Goal: Task Accomplishment & Management: Use online tool/utility

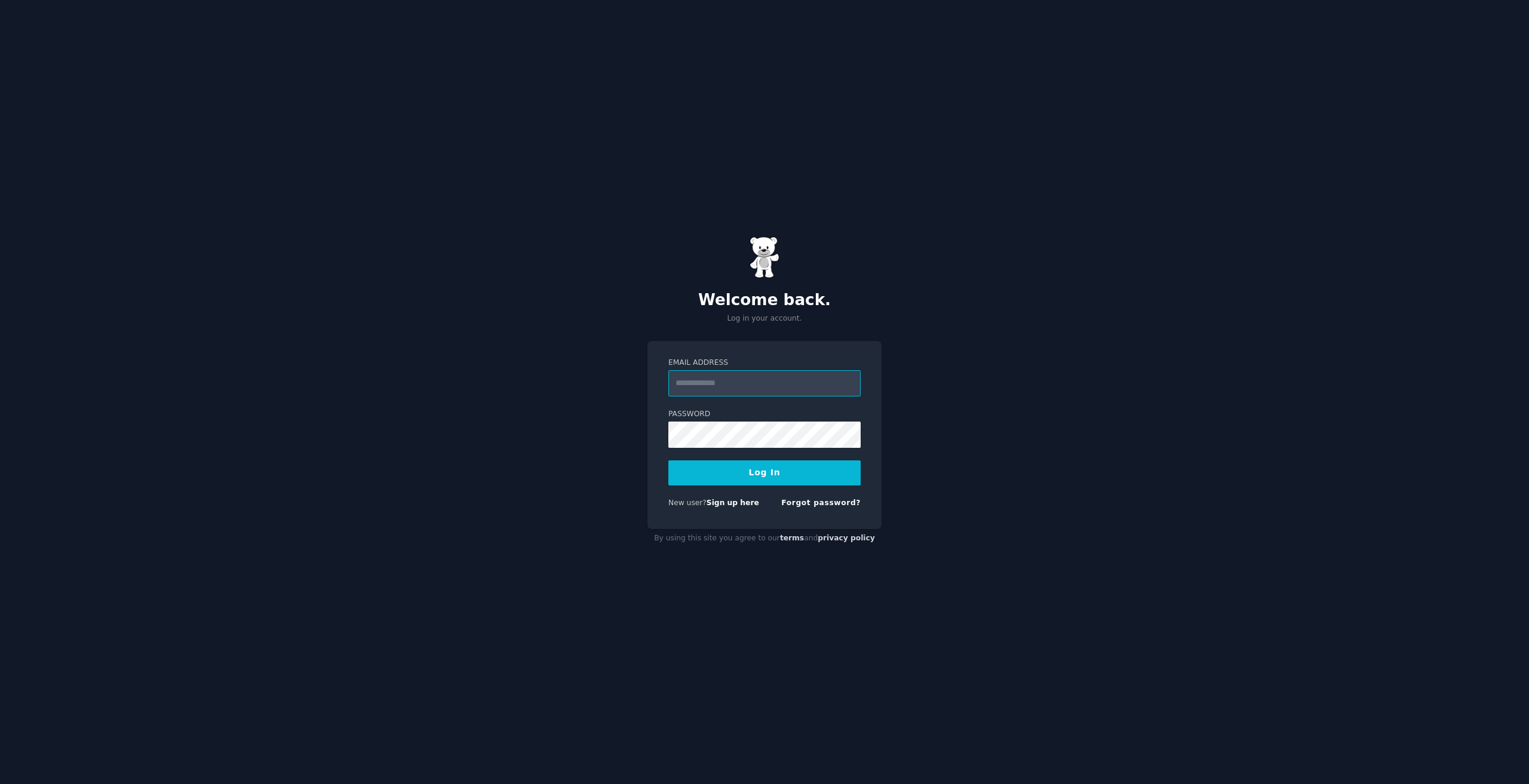
click at [767, 389] on input "Email Address" at bounding box center [764, 383] width 192 height 26
type input "**********"
click at [778, 479] on button "Log In" at bounding box center [764, 472] width 192 height 25
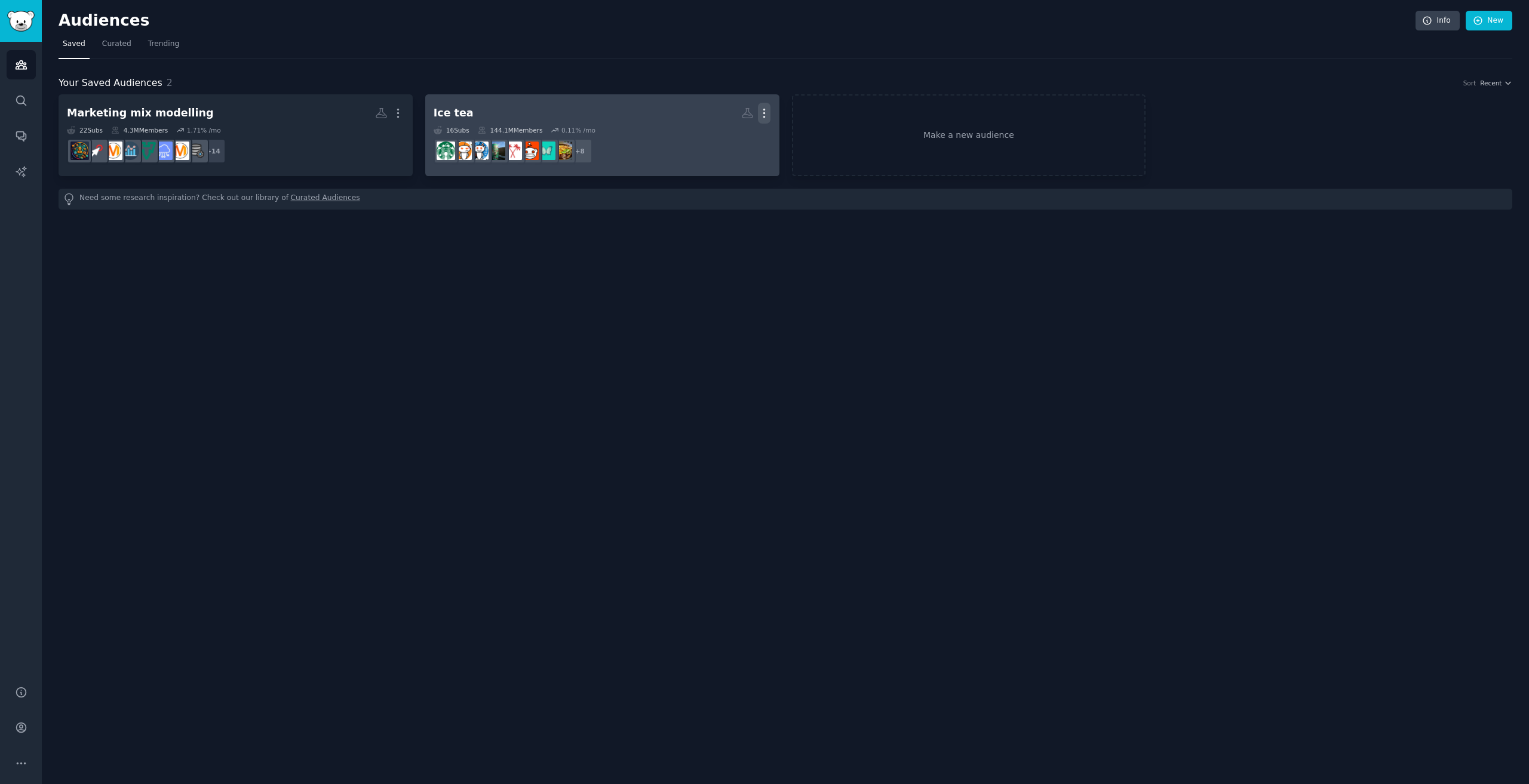
click at [767, 111] on icon "button" at bounding box center [764, 113] width 12 height 12
click at [727, 141] on p "Delete" at bounding box center [732, 137] width 28 height 12
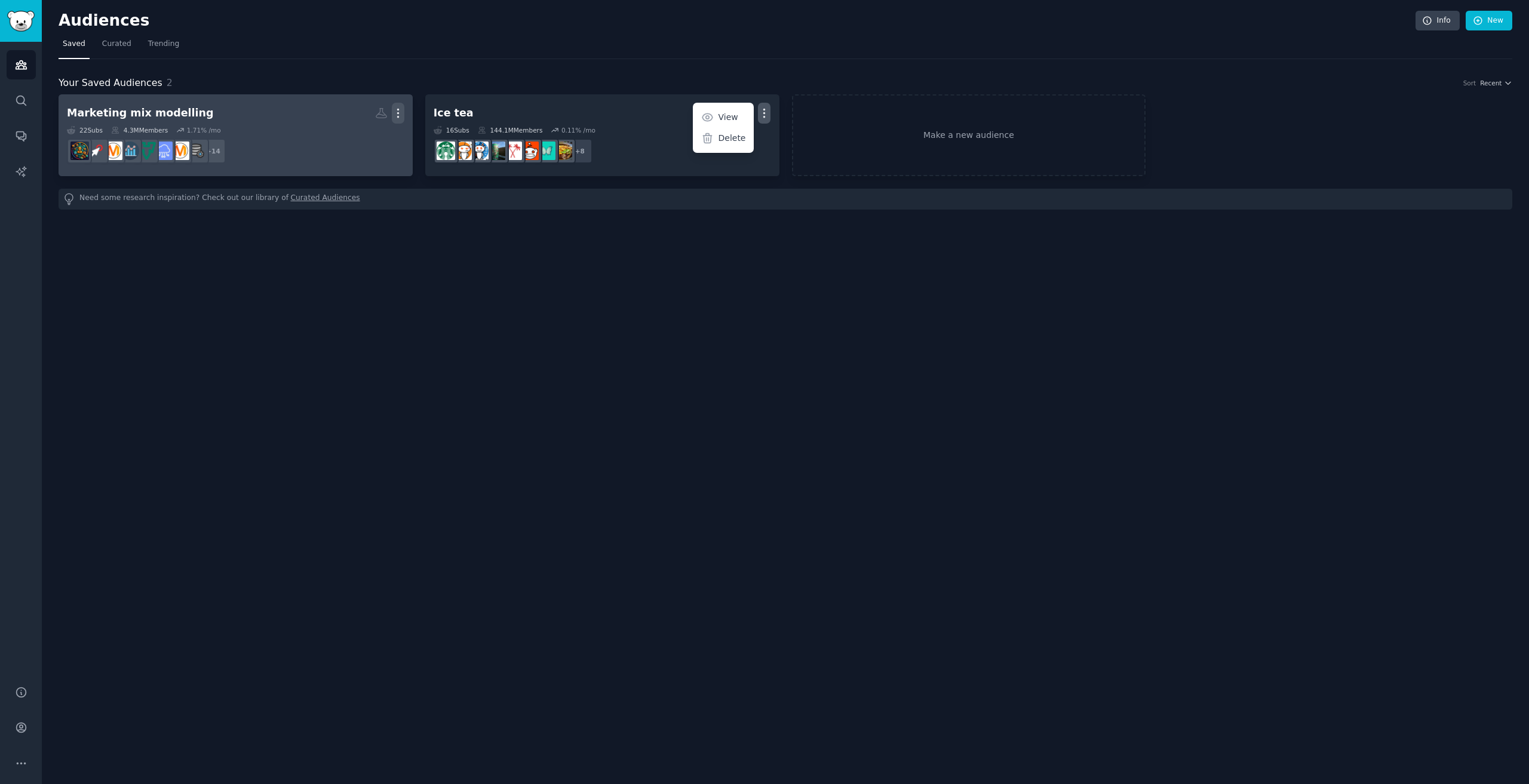
click at [394, 115] on icon "button" at bounding box center [397, 113] width 12 height 12
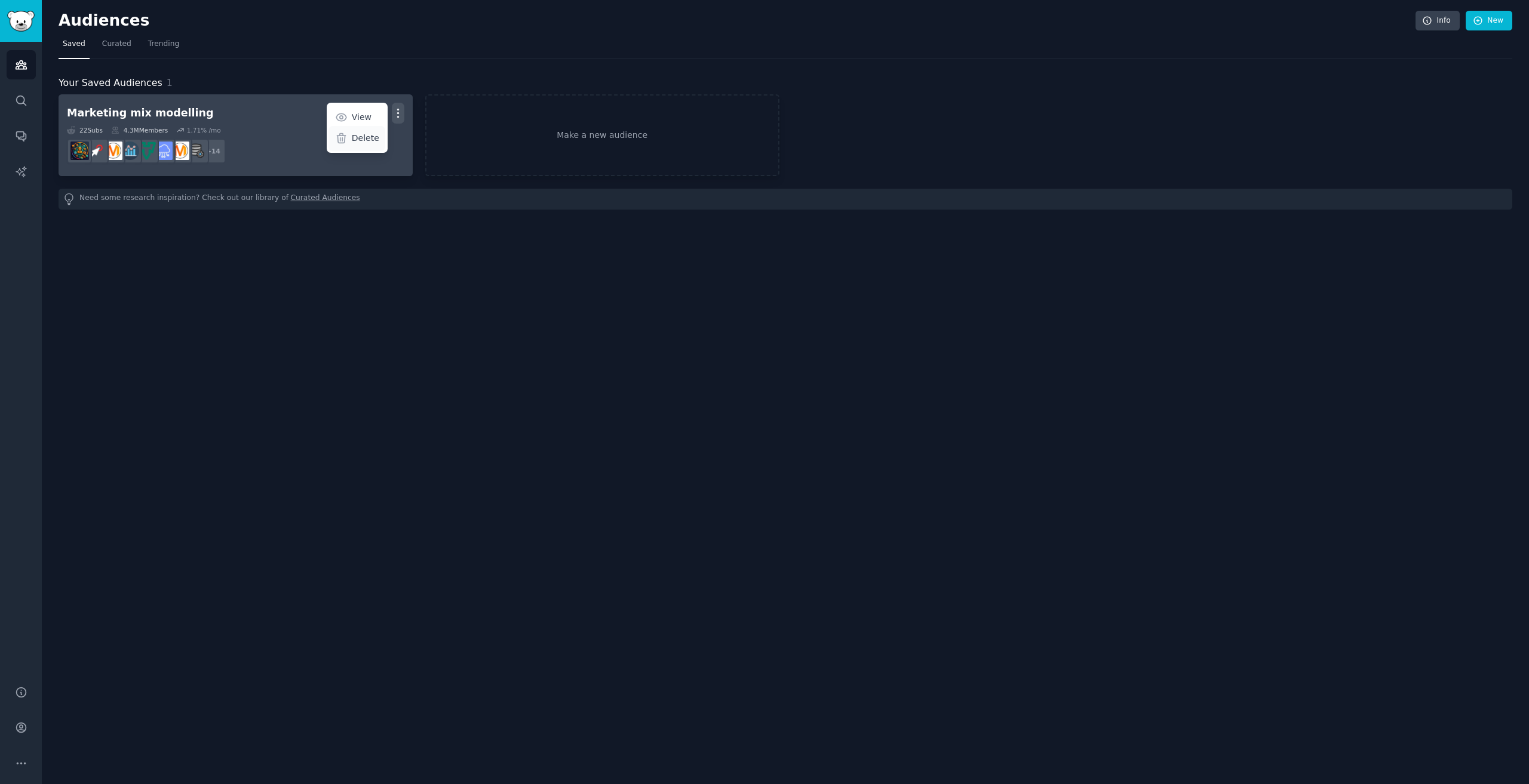
click at [359, 137] on p "Delete" at bounding box center [366, 137] width 28 height 12
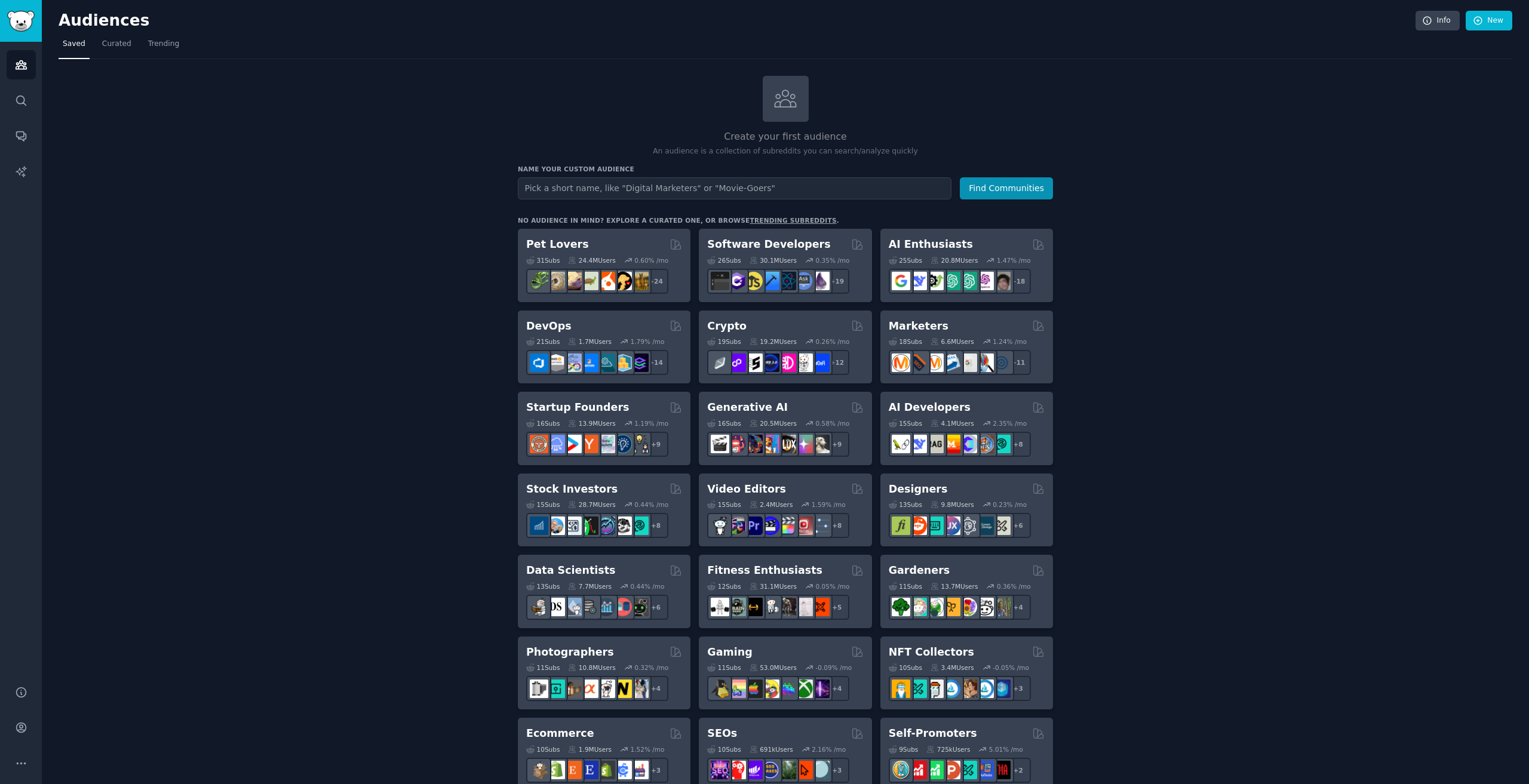
click at [661, 195] on input "text" at bounding box center [735, 188] width 434 height 22
paste input "clothing alterations & tailoring"
type input "clothing alterations & tailoring"
click at [1009, 194] on button "Find Communities" at bounding box center [1006, 188] width 93 height 22
drag, startPoint x: 636, startPoint y: 189, endPoint x: 601, endPoint y: 189, distance: 35.0
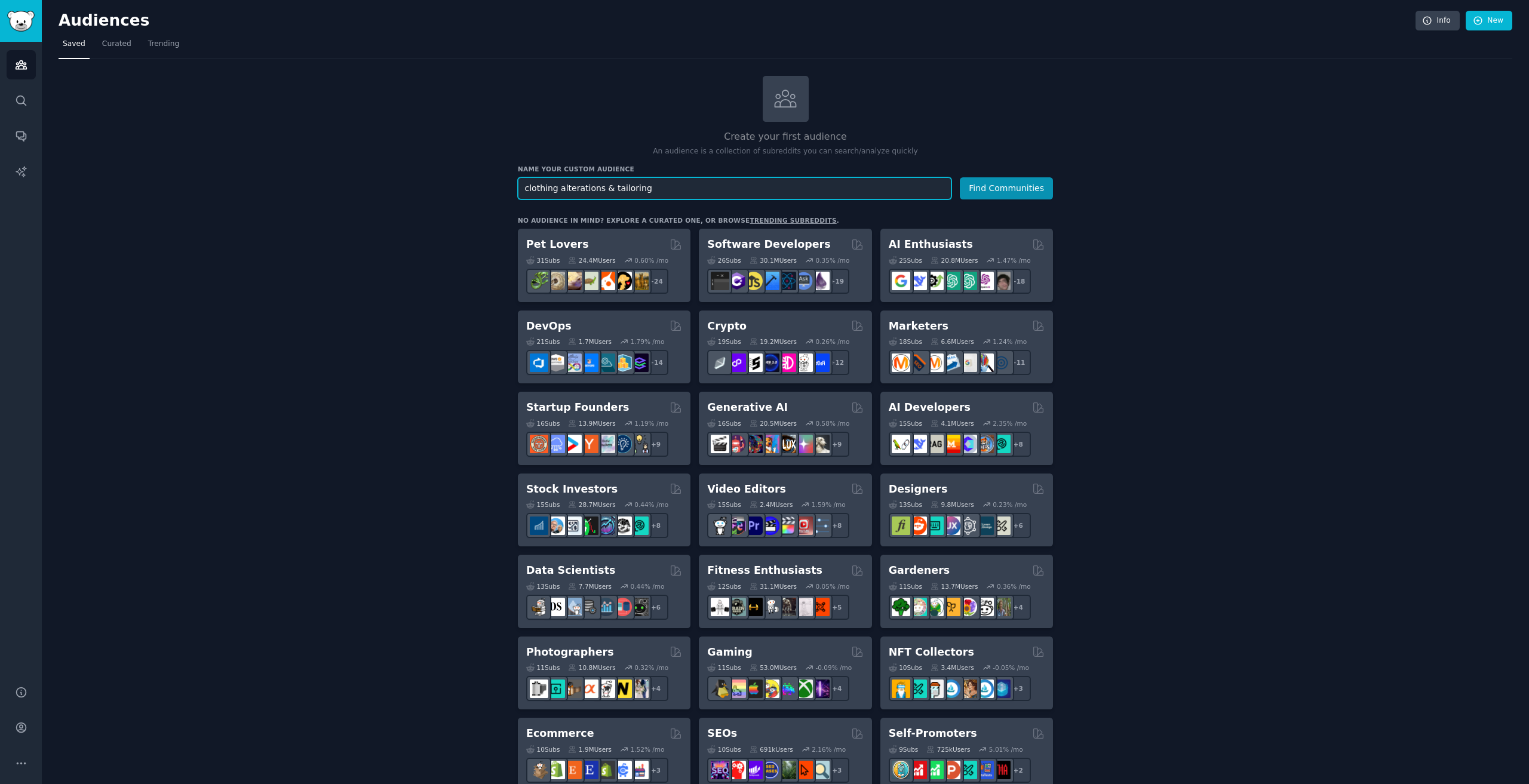
click at [601, 189] on input "clothing alterations & tailoring" at bounding box center [735, 188] width 434 height 22
click at [1013, 186] on button "Find Communities" at bounding box center [1006, 188] width 93 height 22
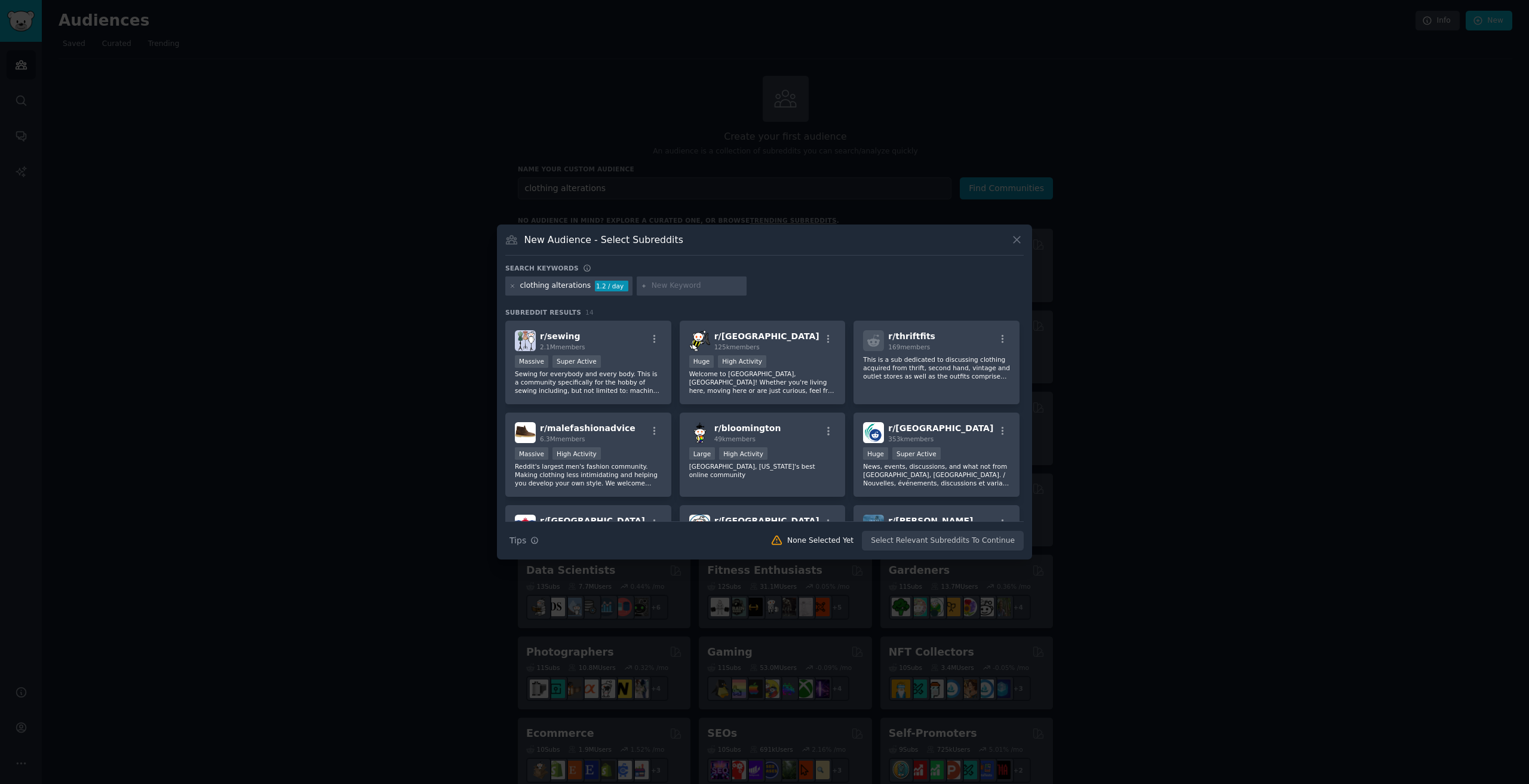
click at [1013, 238] on icon at bounding box center [1016, 239] width 12 height 12
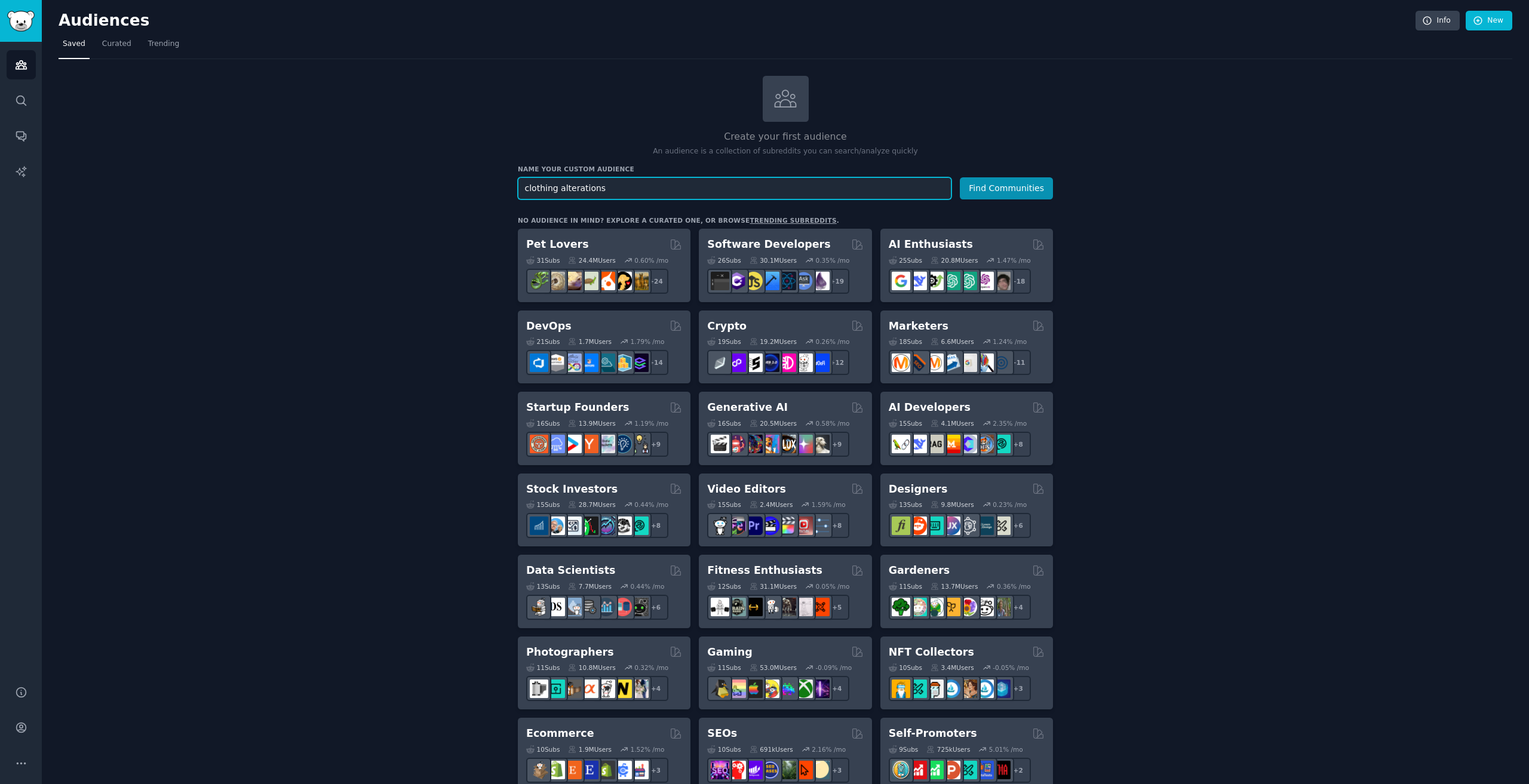
click at [720, 196] on input "clothing alterations" at bounding box center [735, 188] width 434 height 22
type input "clothing alterations dubai"
click at [1032, 206] on div "Create your first audience An audience is a collection of subreddits you can se…" at bounding box center [785, 726] width 535 height 1300
click at [1017, 184] on button "Find Communities" at bounding box center [1006, 188] width 93 height 22
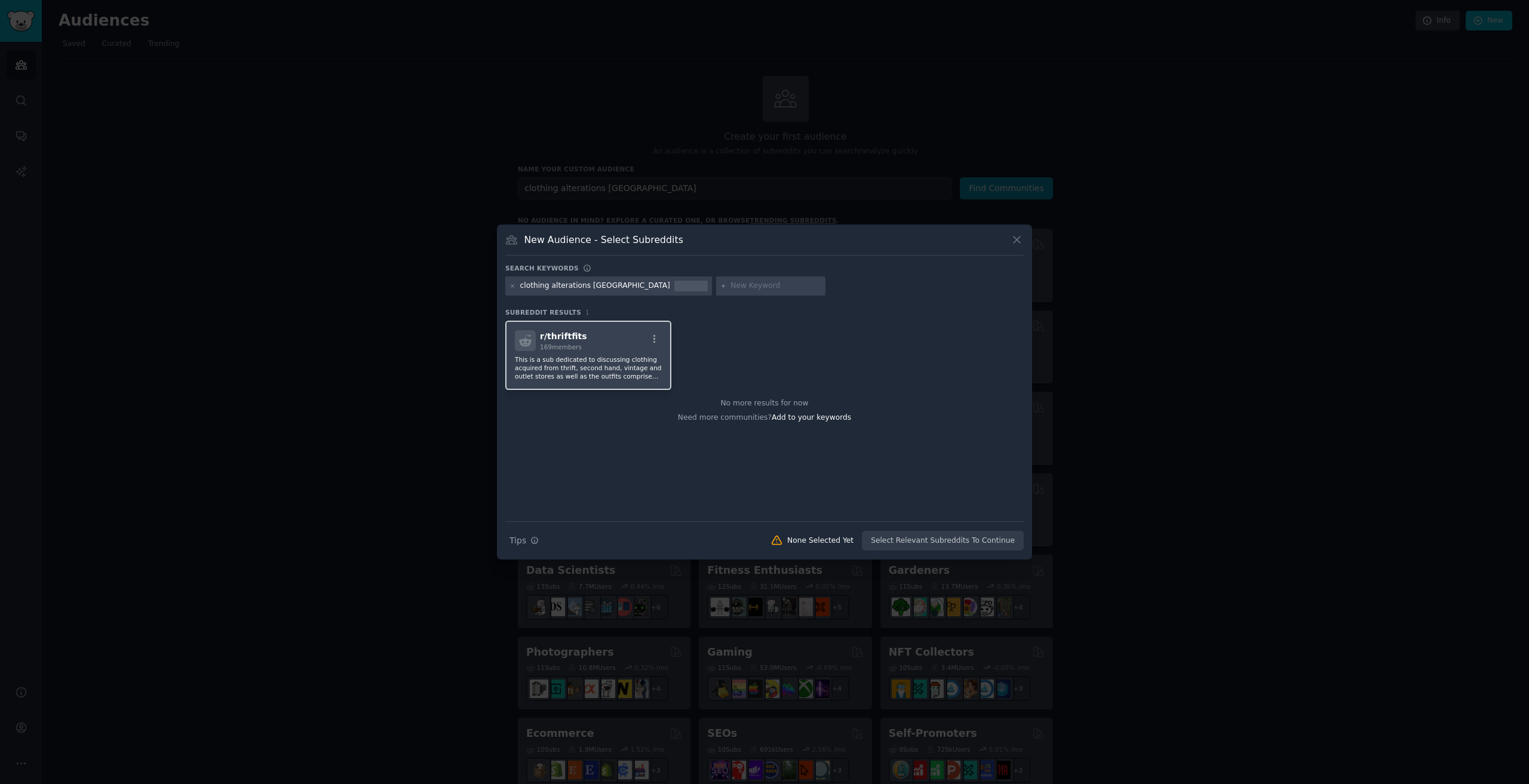
click at [591, 376] on p "This is a sub dedicated to discussing clothing acquired from thrift, second han…" at bounding box center [588, 368] width 147 height 25
click at [978, 540] on button "Create Audience" at bounding box center [985, 541] width 79 height 20
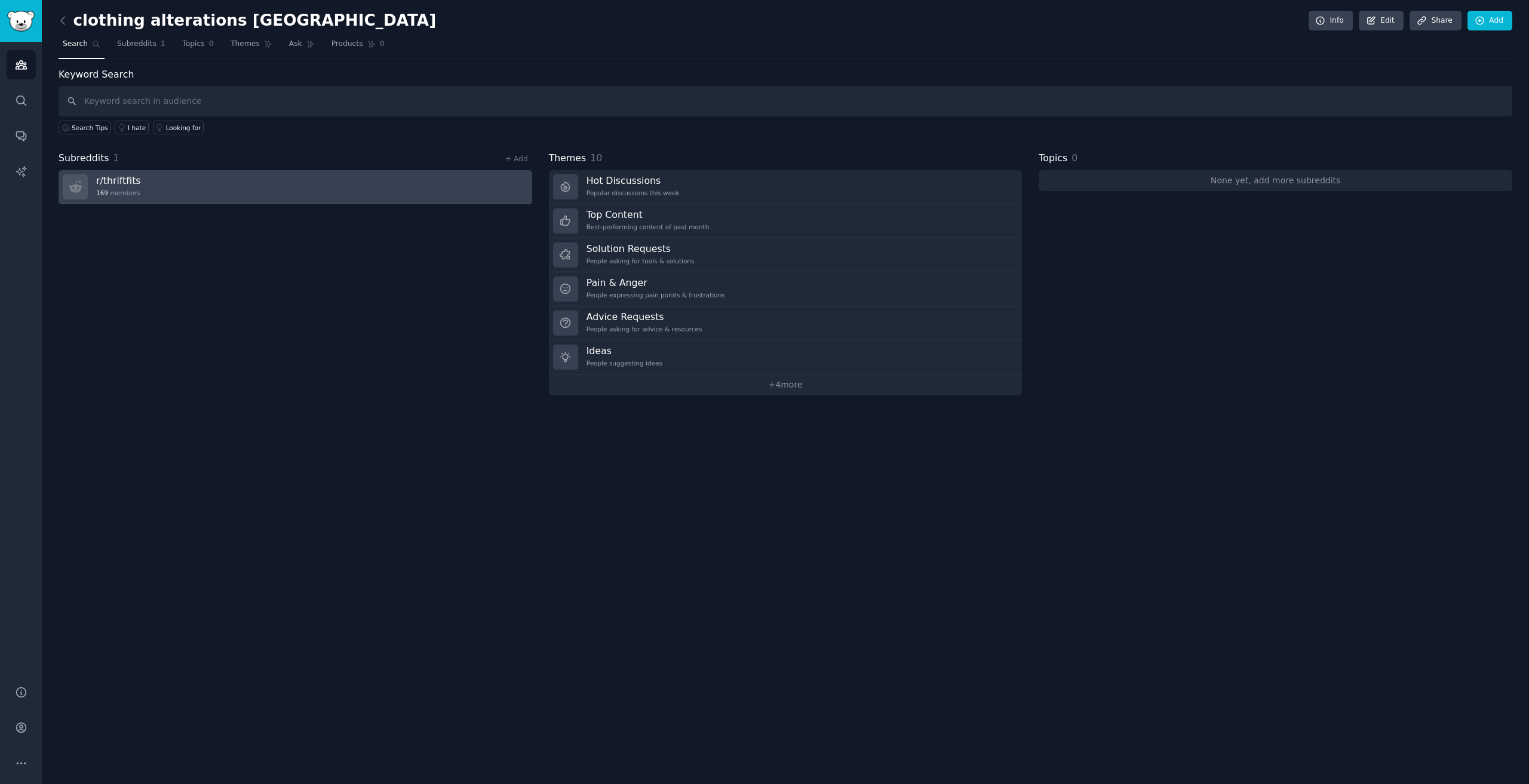
click at [184, 185] on link "r/ thriftfits 169 members" at bounding box center [295, 187] width 473 height 34
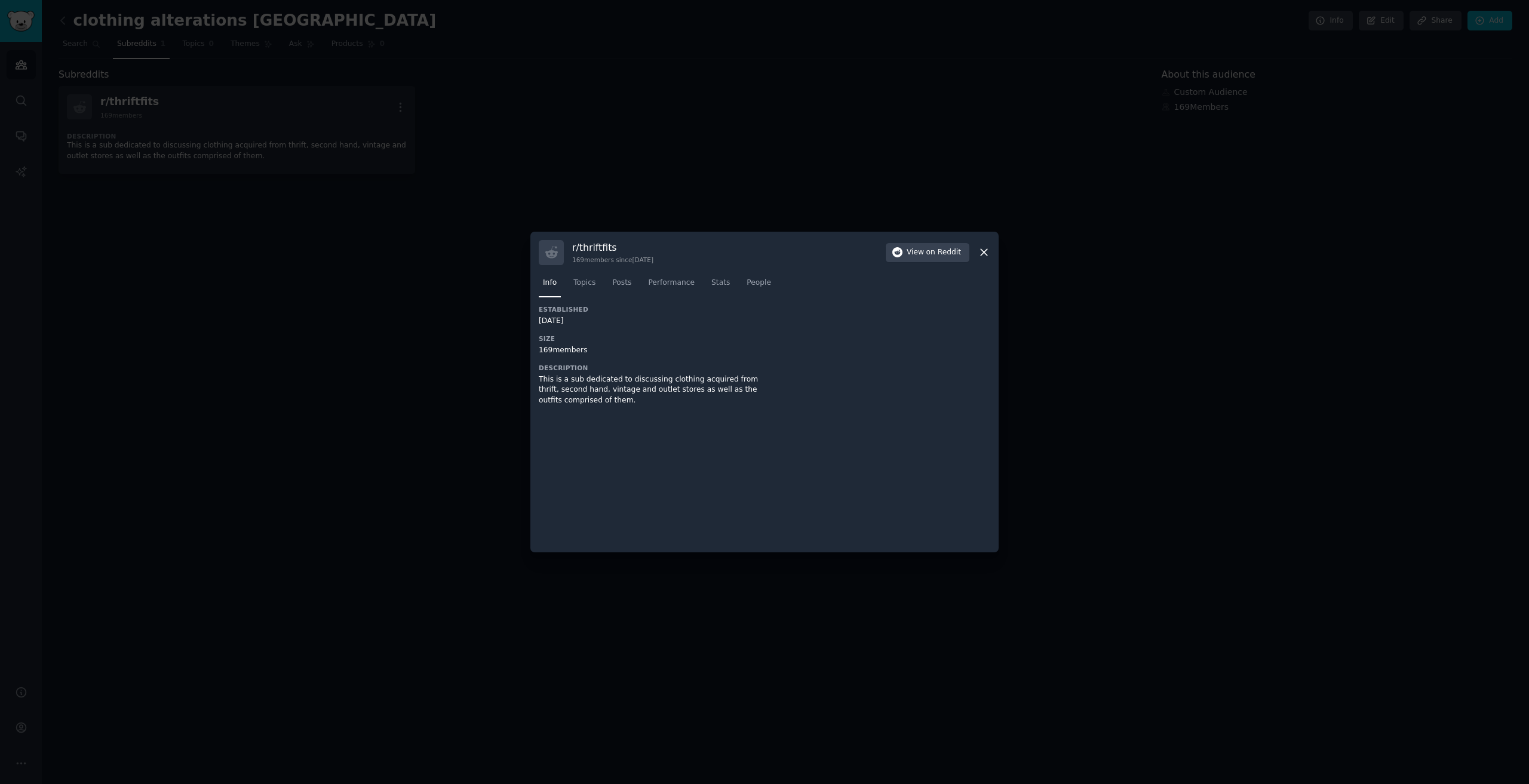
click at [588, 407] on div "Established 01/19/2016 Size 169 members Description This is a sub dedicated to …" at bounding box center [651, 359] width 226 height 109
click at [583, 285] on span "Topics" at bounding box center [585, 283] width 22 height 11
click at [626, 283] on span "Posts" at bounding box center [622, 283] width 19 height 11
click at [693, 378] on div "I would like some clothing alterations done, few things are easy know what I'm …" at bounding box center [762, 375] width 447 height 17
click at [947, 378] on div "I would like some clothing alterations done, few things are easy know what I'm …" at bounding box center [762, 375] width 447 height 17
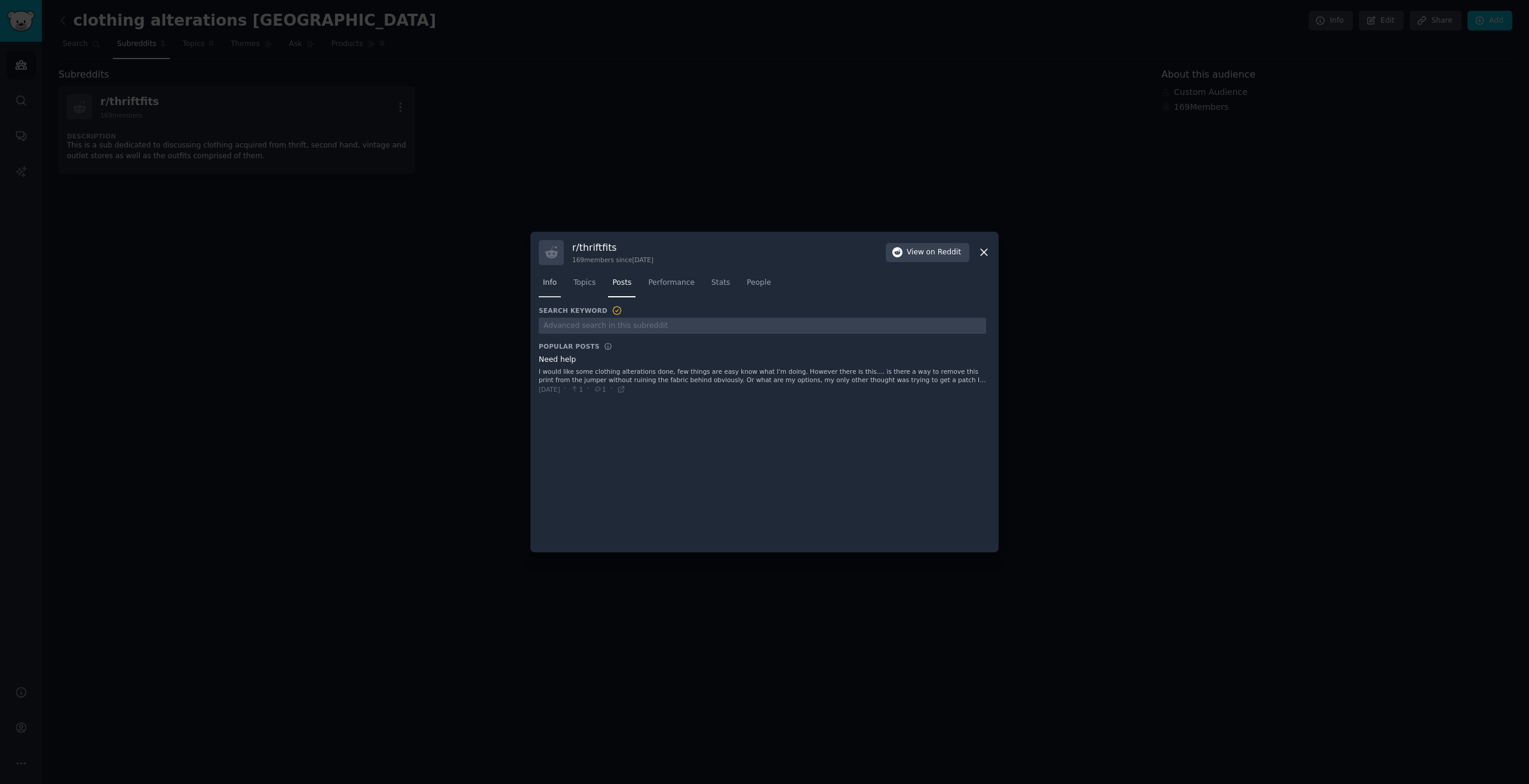
click at [552, 281] on span "Info" at bounding box center [549, 283] width 14 height 11
click at [980, 252] on icon at bounding box center [983, 252] width 12 height 12
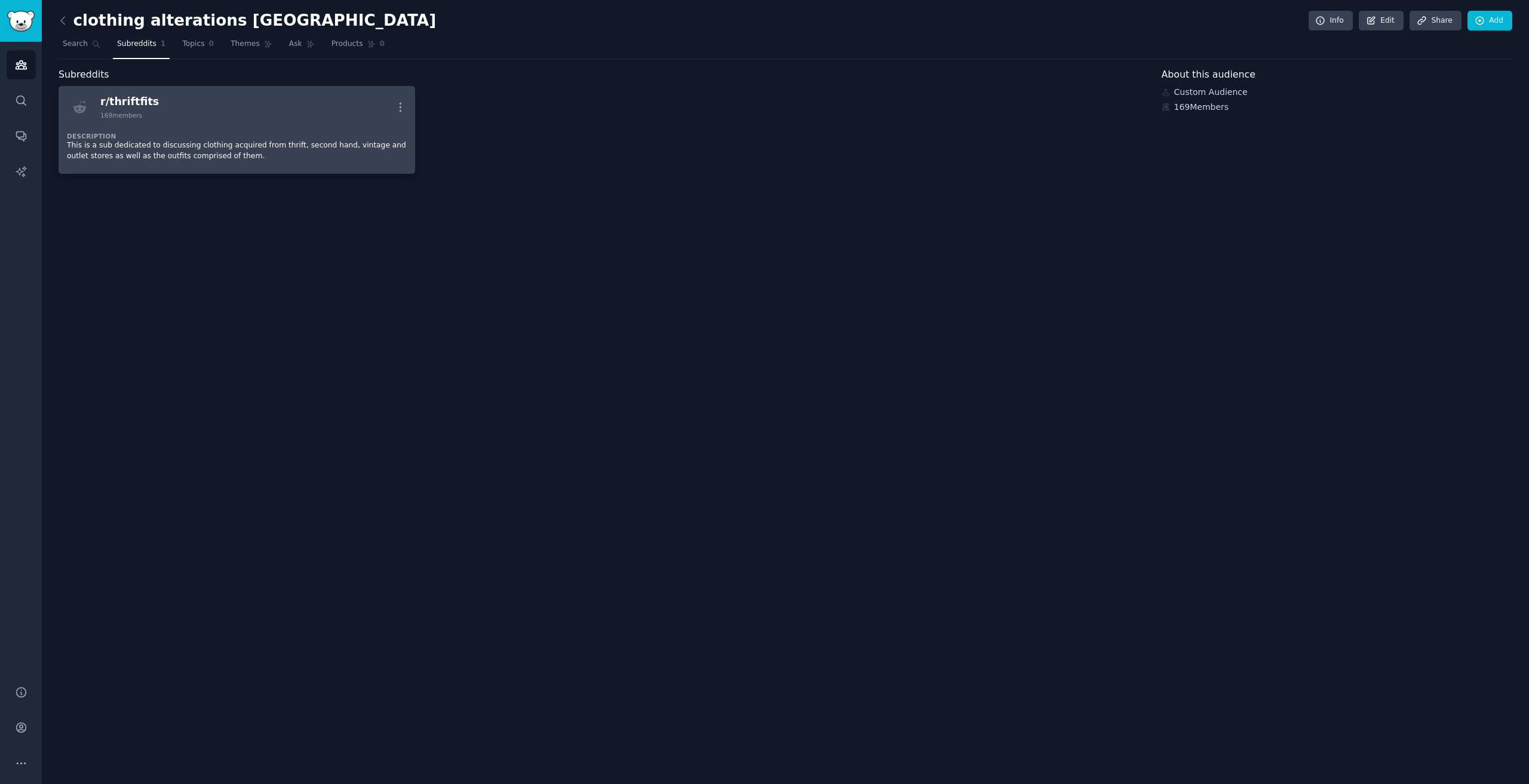
click at [129, 99] on div "r/ thriftfits" at bounding box center [129, 102] width 59 height 15
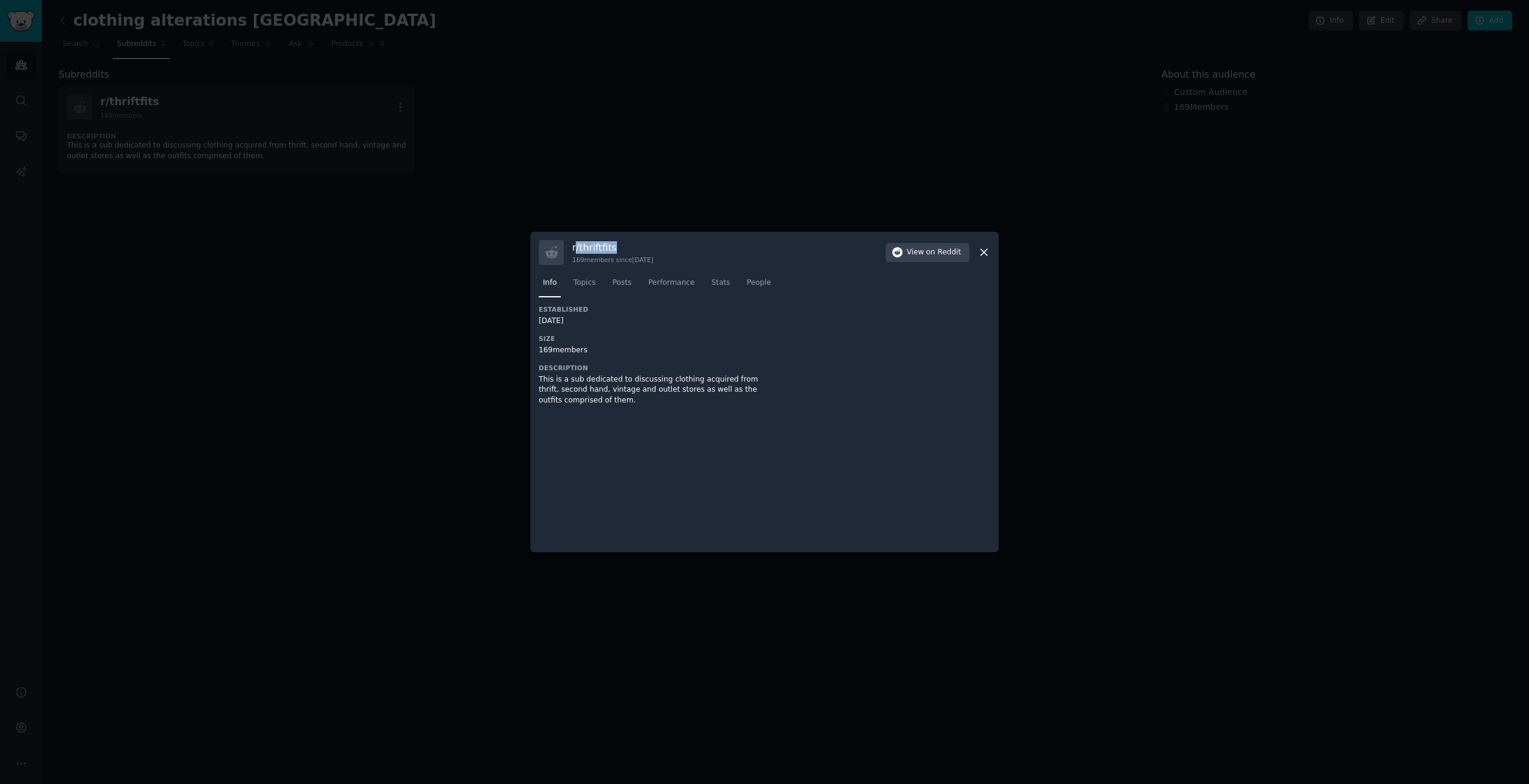
drag, startPoint x: 625, startPoint y: 251, endPoint x: 576, endPoint y: 248, distance: 49.1
click at [576, 248] on h3 "r/ thriftfits" at bounding box center [612, 247] width 81 height 12
drag, startPoint x: 573, startPoint y: 248, endPoint x: 616, endPoint y: 245, distance: 43.1
click at [616, 245] on h3 "r/ thriftfits" at bounding box center [612, 247] width 81 height 12
copy h3 "r/ thriftfits"
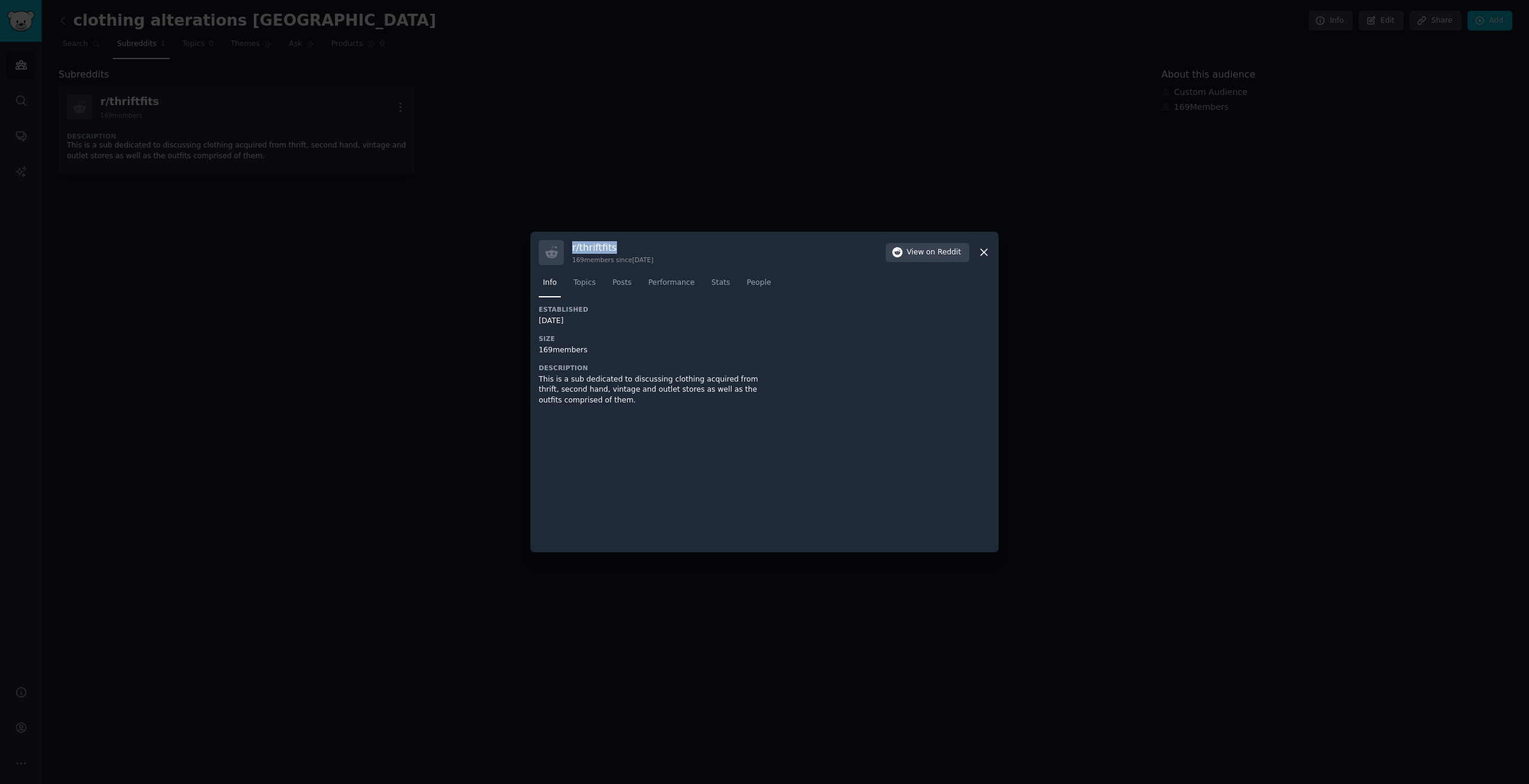
click at [980, 255] on icon at bounding box center [983, 252] width 12 height 12
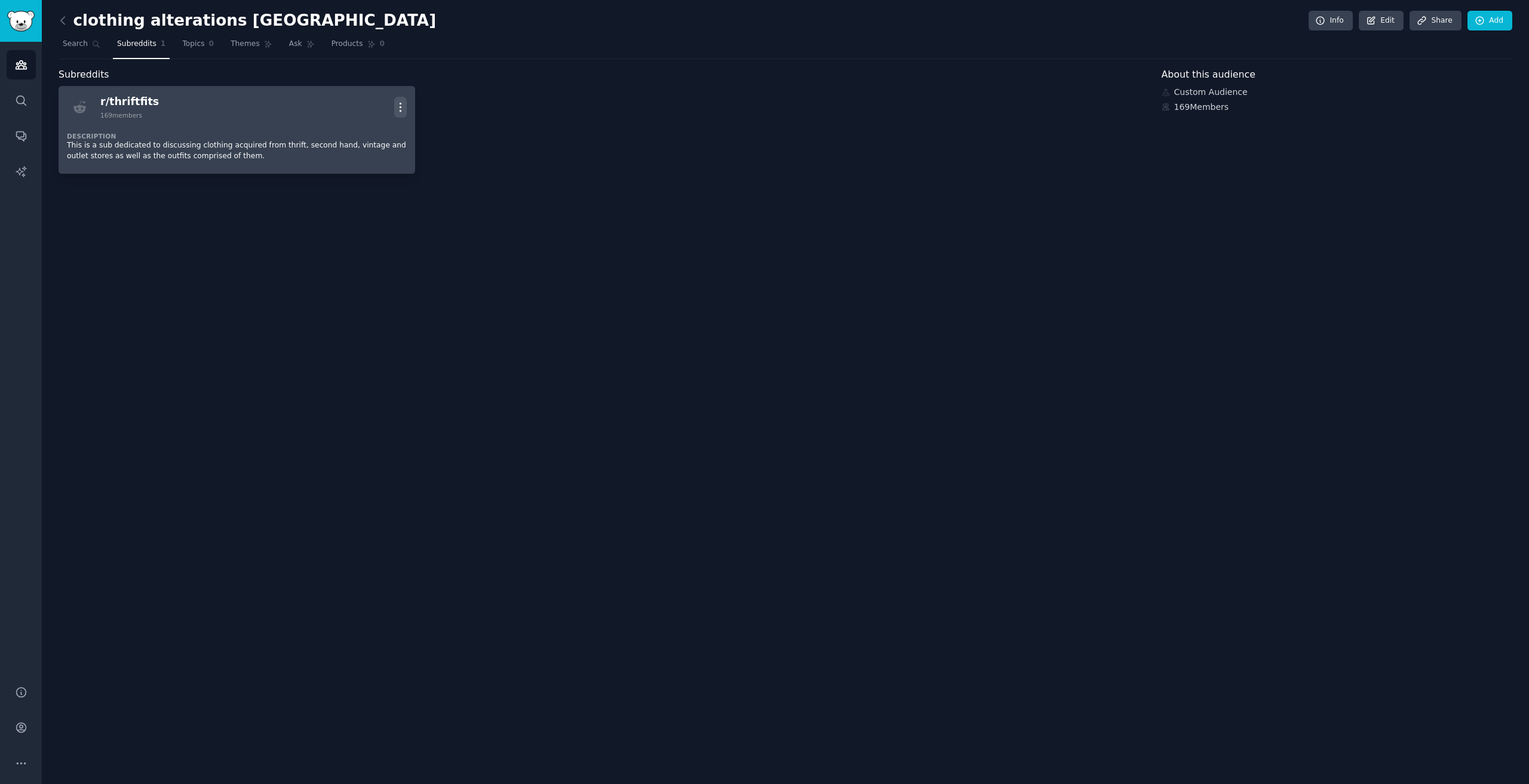
click at [399, 105] on icon "button" at bounding box center [400, 107] width 12 height 12
click at [364, 132] on div "Delete" at bounding box center [352, 132] width 71 height 25
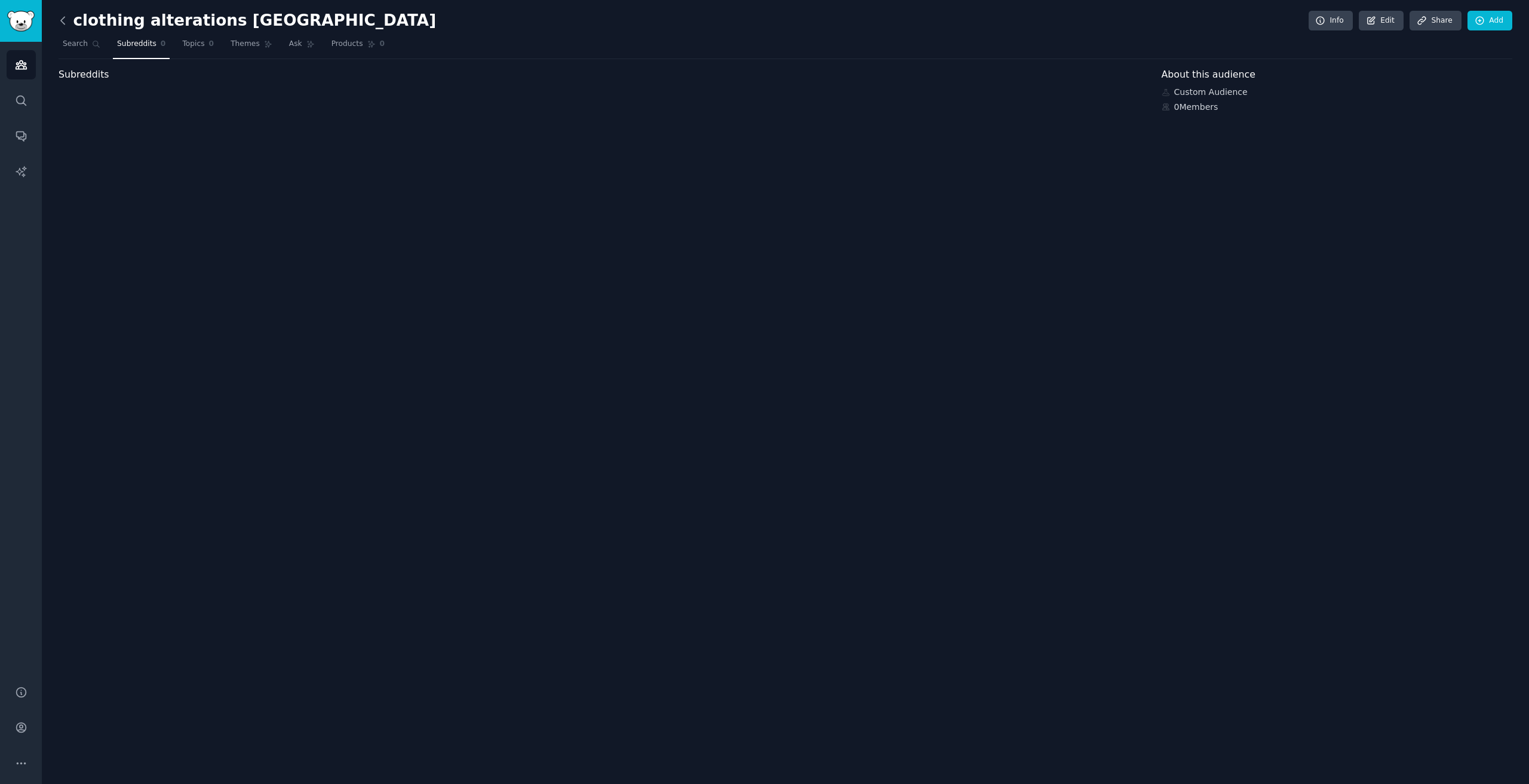
click at [67, 20] on icon at bounding box center [63, 20] width 12 height 12
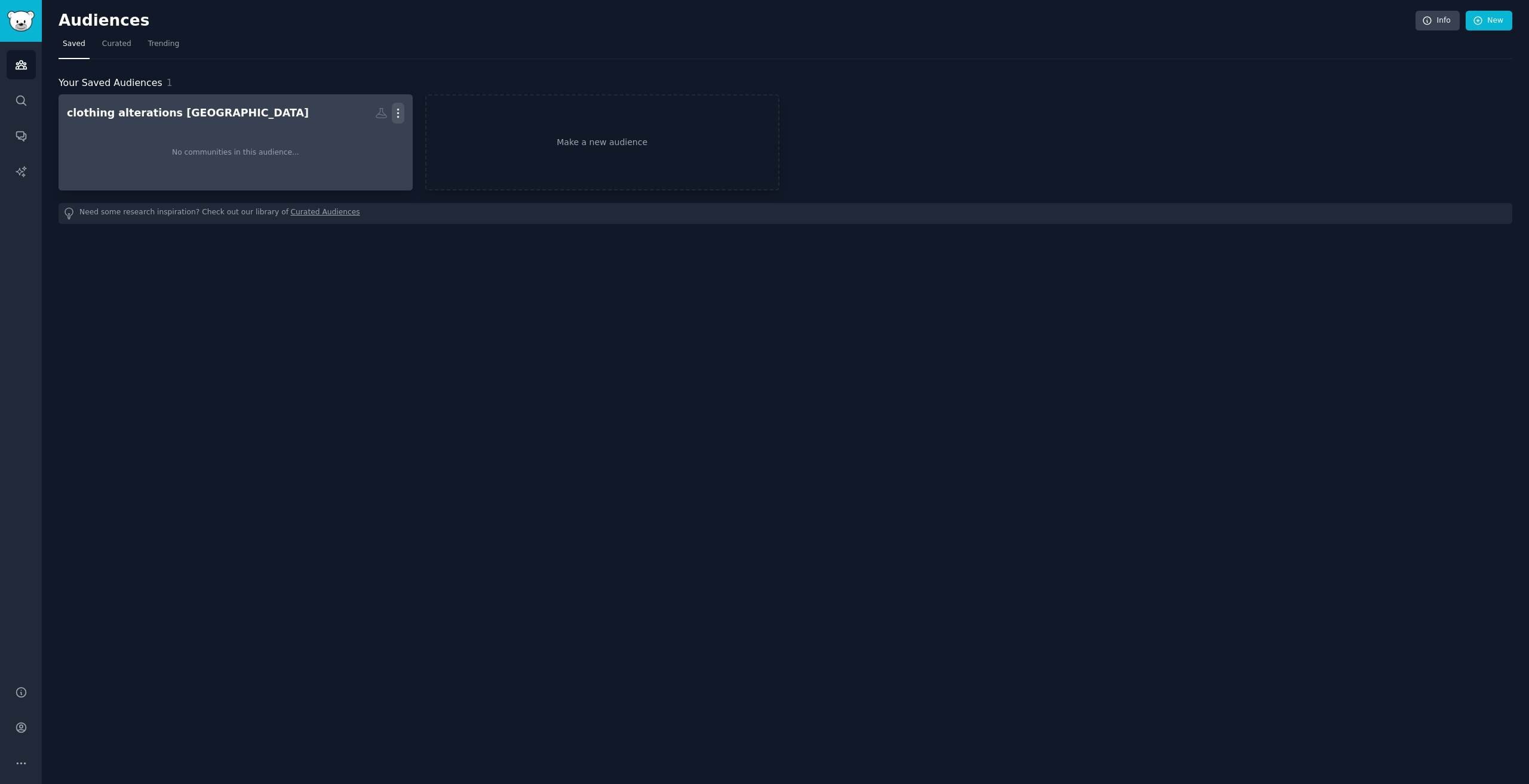
click at [402, 116] on icon "button" at bounding box center [397, 113] width 12 height 12
click at [353, 134] on div "Delete" at bounding box center [357, 138] width 57 height 25
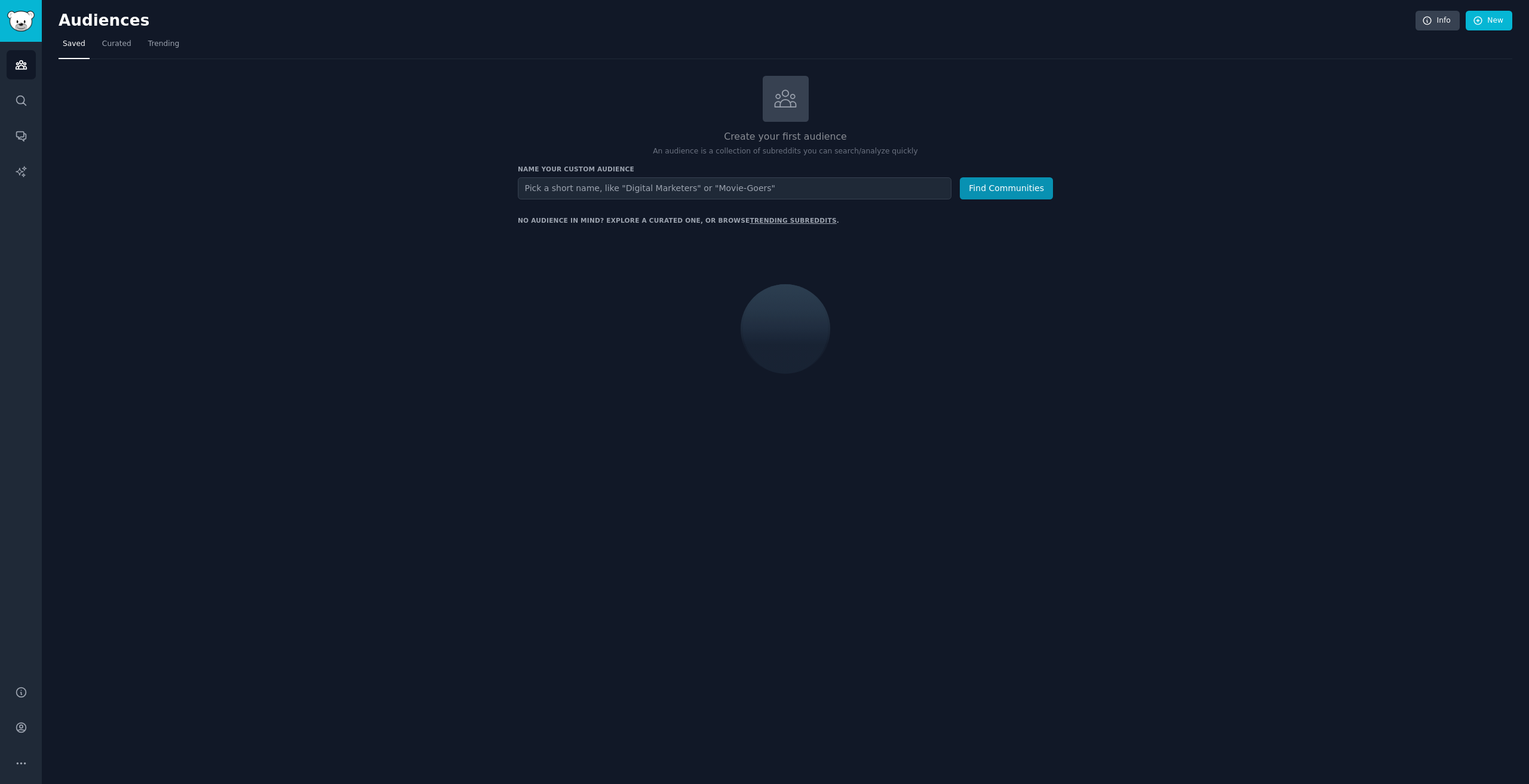
click at [633, 200] on div "Create your first audience An audience is a collection of subreddits you can se…" at bounding box center [785, 253] width 535 height 354
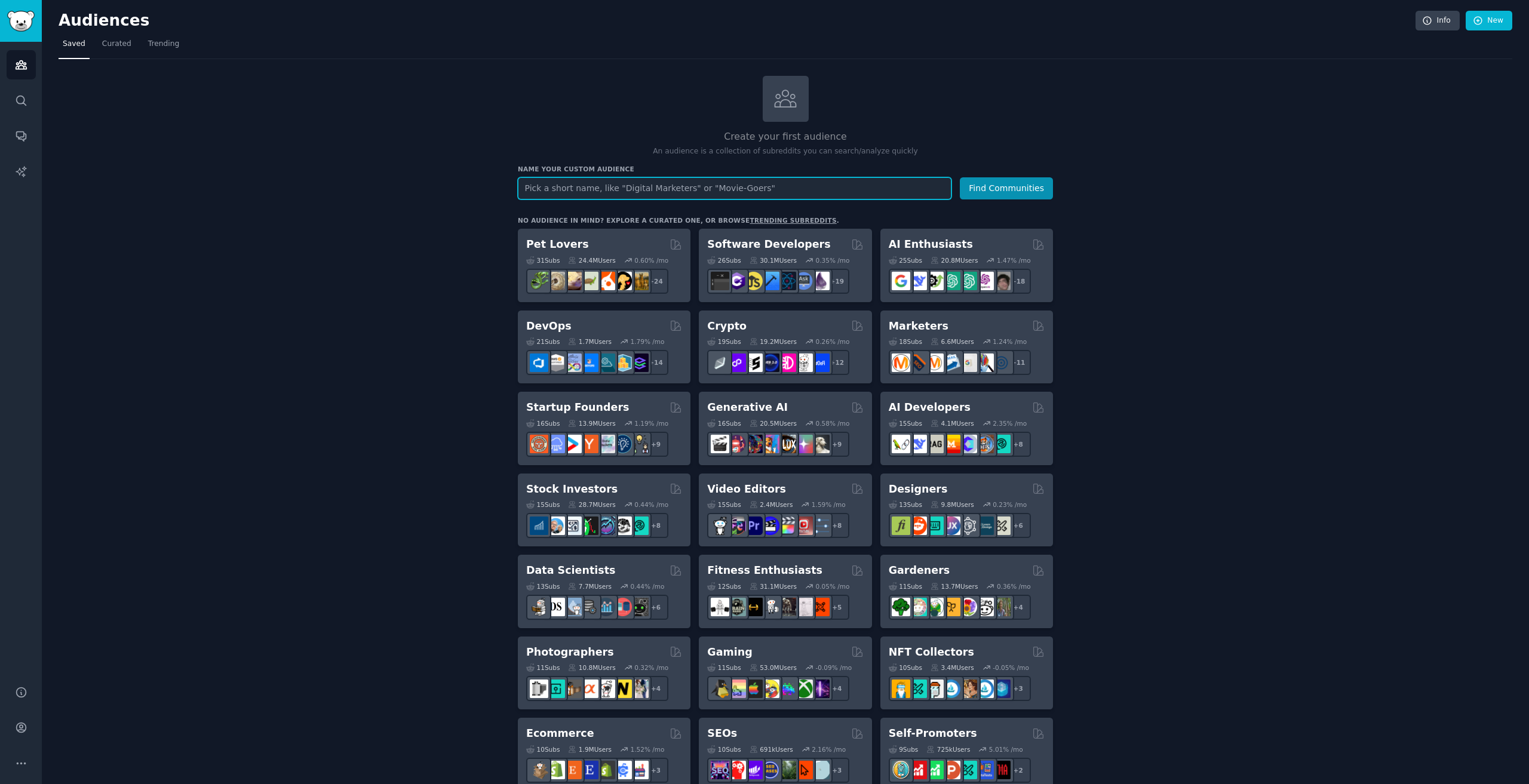
click at [635, 188] on input "text" at bounding box center [735, 188] width 434 height 22
paste input "r/thriftfits"
click at [700, 176] on div "Name your custom audience Audience Name r/thriftfits Find Communities" at bounding box center [785, 181] width 535 height 34
click at [696, 188] on input "r/thriftfits" at bounding box center [735, 188] width 434 height 22
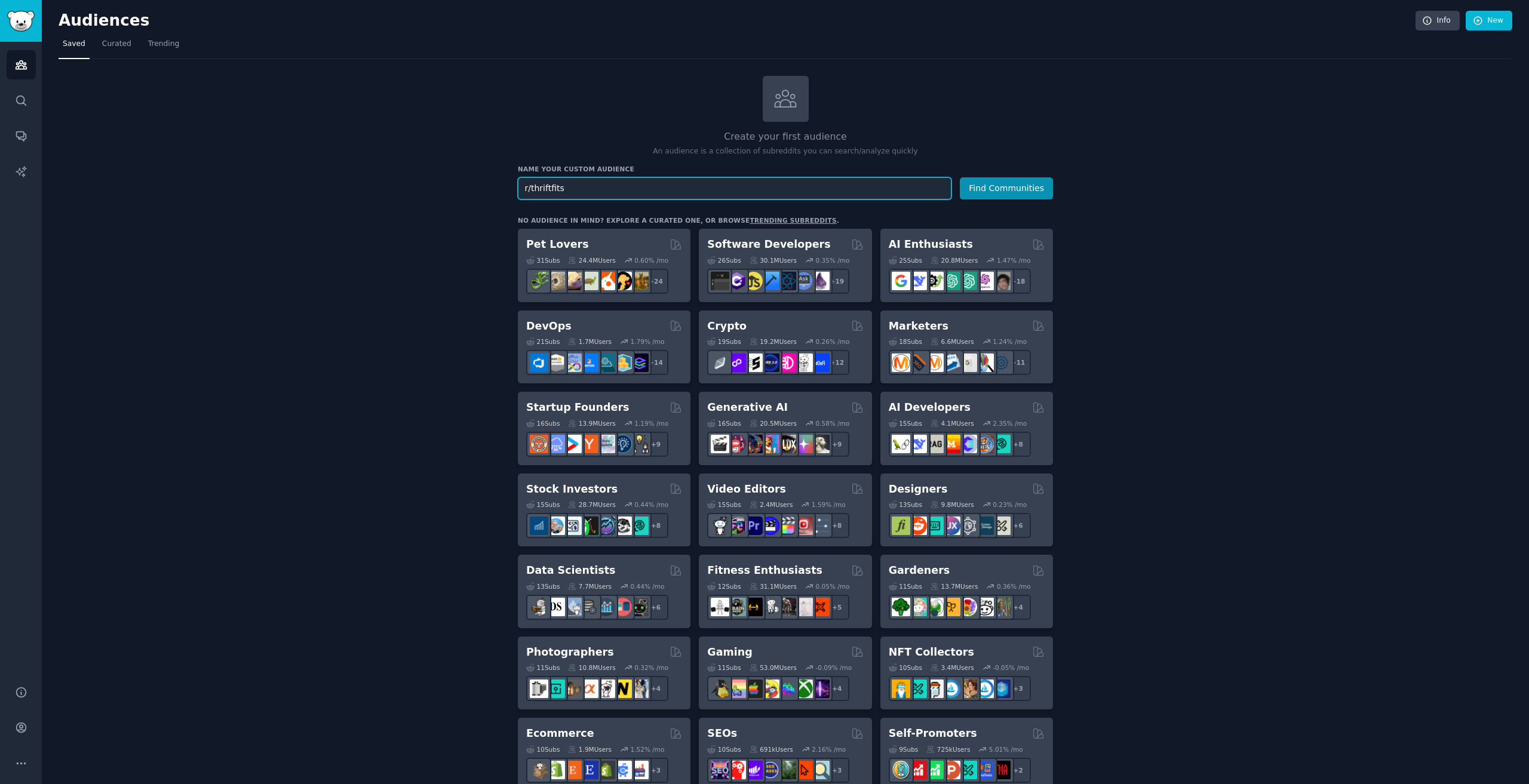
click at [696, 188] on input "r/thriftfits" at bounding box center [735, 188] width 434 height 22
type input "Clothing Alterations Dubai"
click at [960, 177] on button "Find Communities" at bounding box center [1006, 188] width 93 height 22
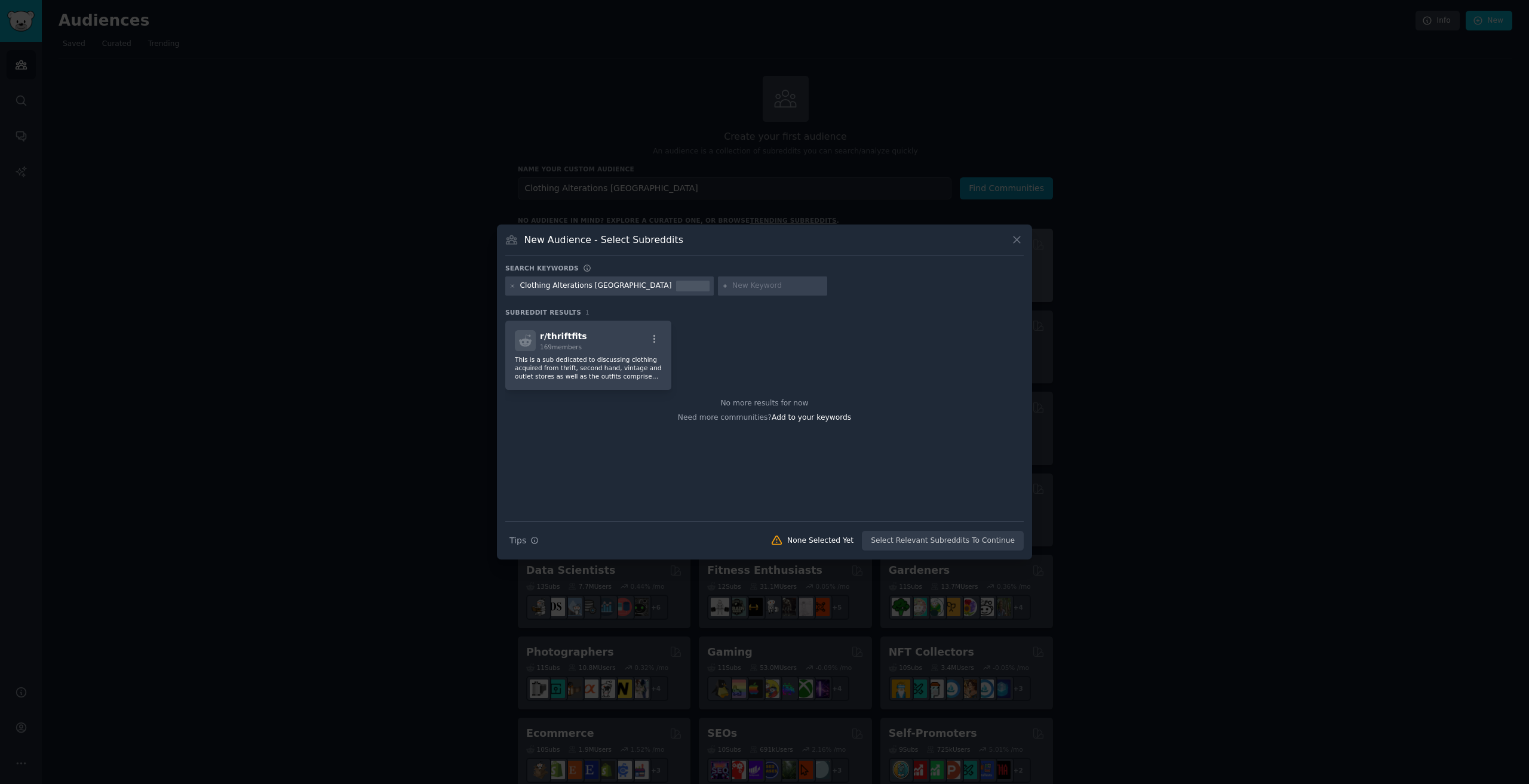
click at [1019, 238] on icon at bounding box center [1016, 240] width 7 height 7
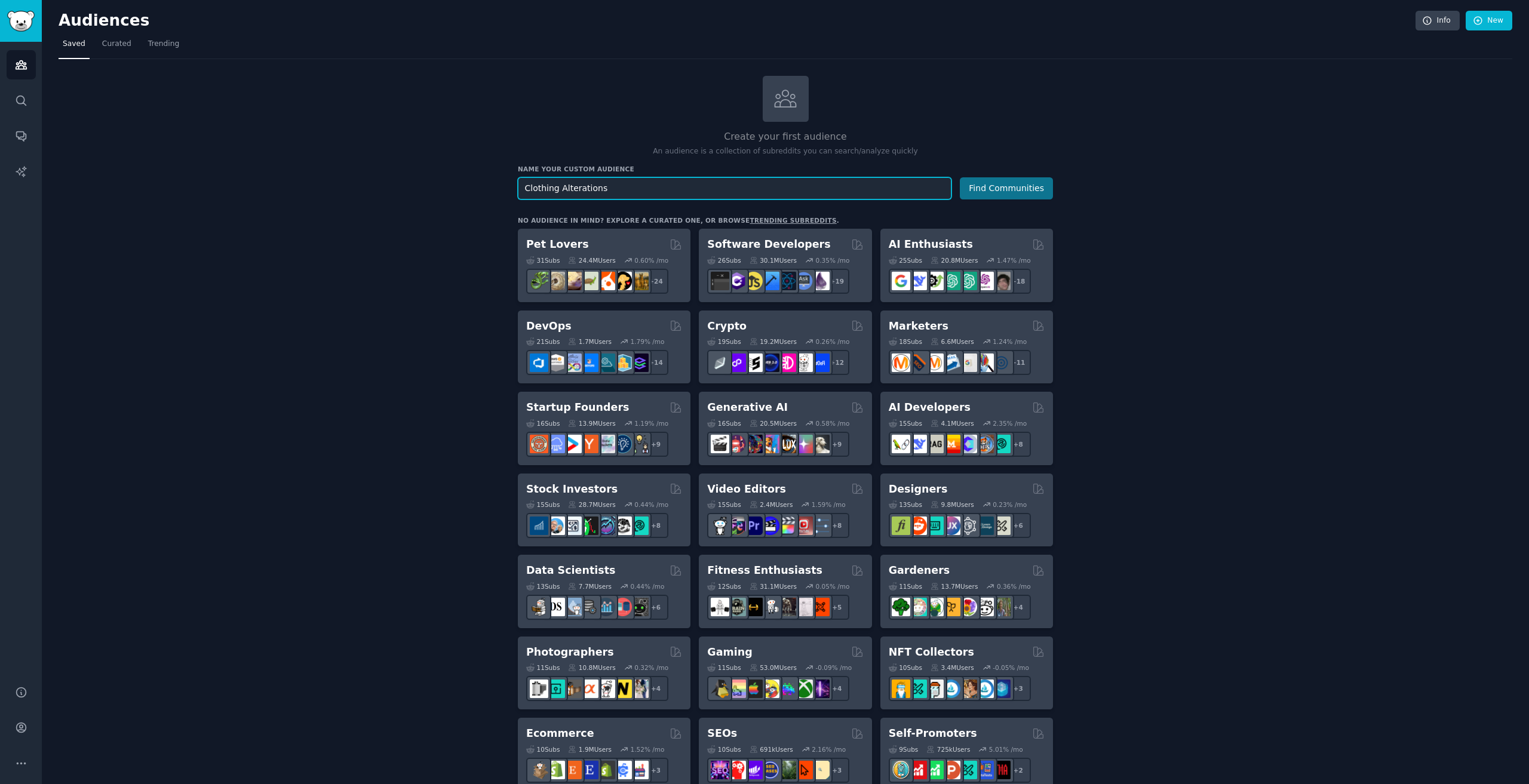
type input "Clothing Alterations"
click at [1004, 186] on button "Find Communities" at bounding box center [1006, 188] width 93 height 22
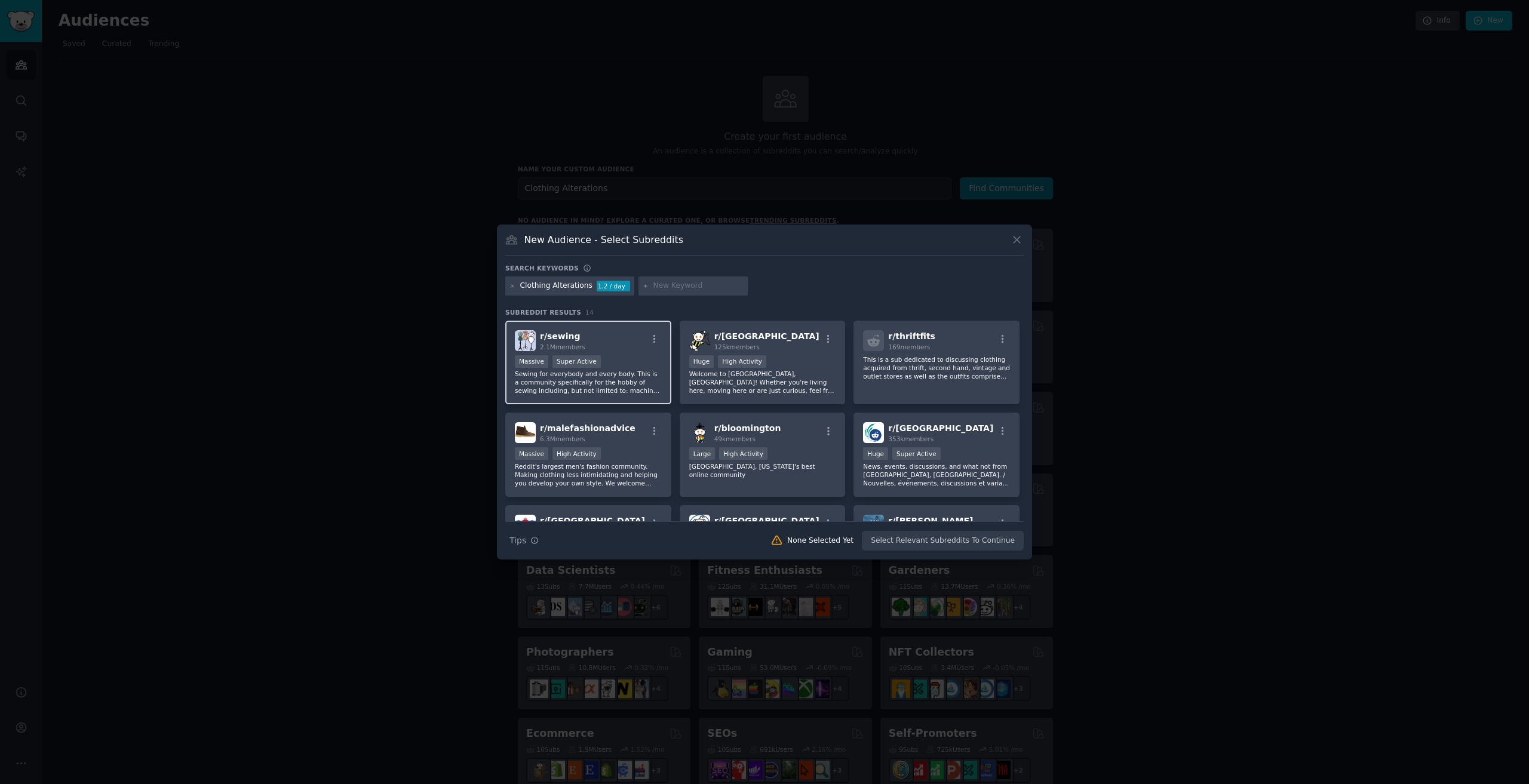
click at [598, 359] on div "Massive Super Active" at bounding box center [588, 363] width 147 height 15
click at [826, 354] on div "r/ Wellington 125k members >= 80th percentile for submissions / day Huge High A…" at bounding box center [762, 362] width 166 height 84
click at [925, 350] on div "r/ thriftfits 169 members" at bounding box center [936, 340] width 147 height 21
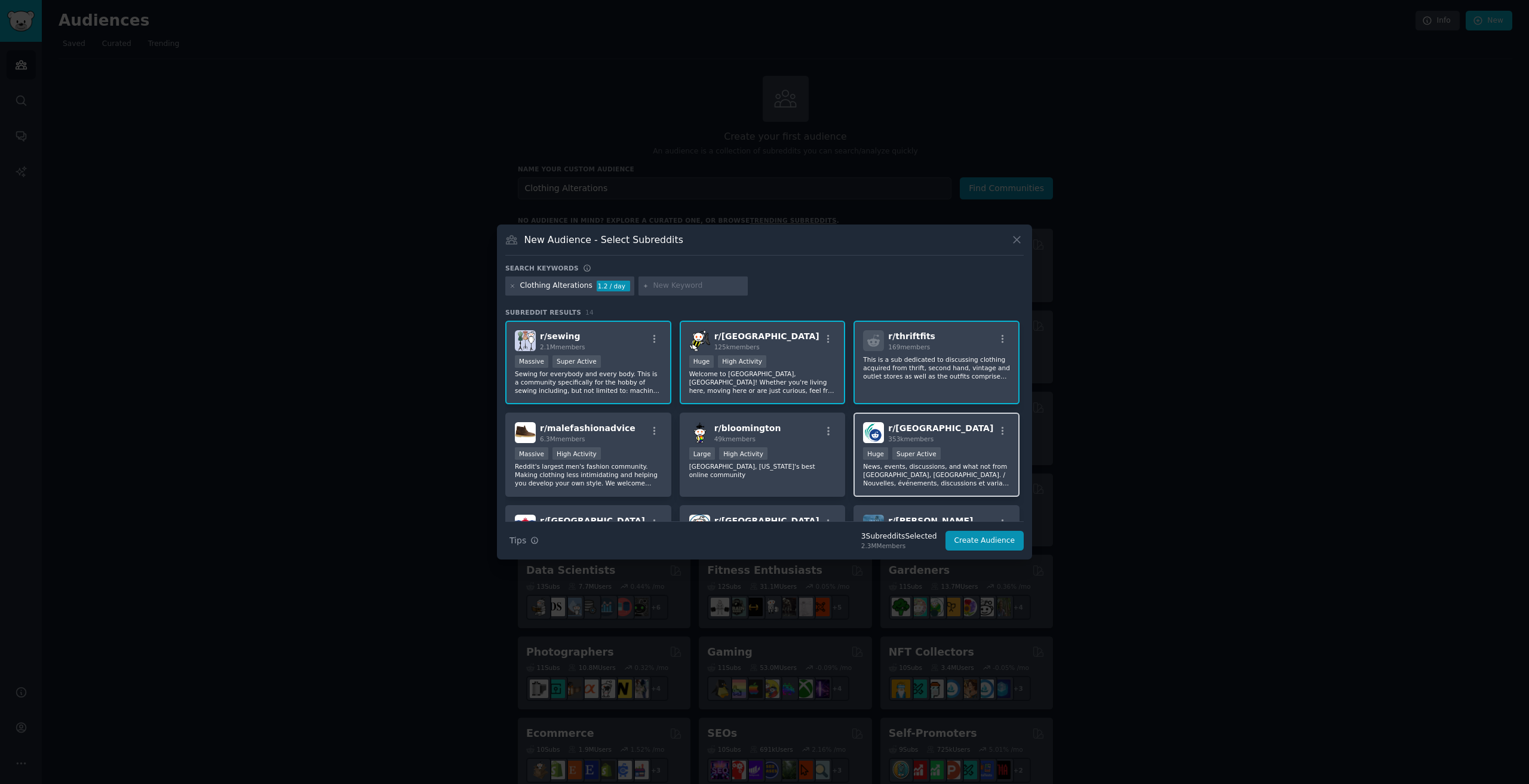
click at [955, 437] on div "r/ ottawa 353k members" at bounding box center [936, 432] width 147 height 21
drag, startPoint x: 794, startPoint y: 443, endPoint x: 624, endPoint y: 453, distance: 170.3
click at [793, 443] on div "r/ bloomington 49k members Large High Activity Bloomington, Indiana's best onli…" at bounding box center [762, 454] width 166 height 84
click at [598, 453] on div "Massive High Activity" at bounding box center [588, 454] width 147 height 15
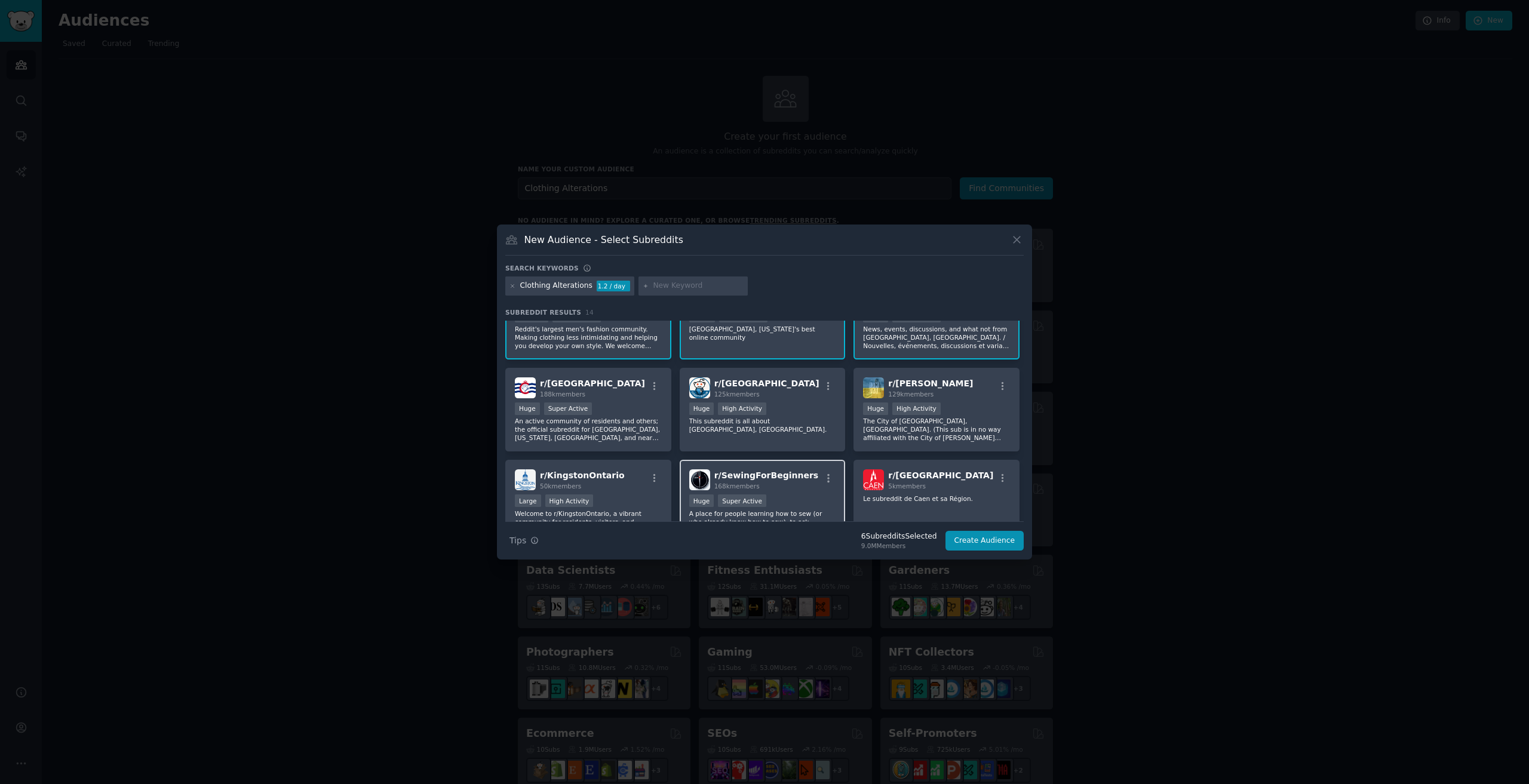
scroll to position [159, 0]
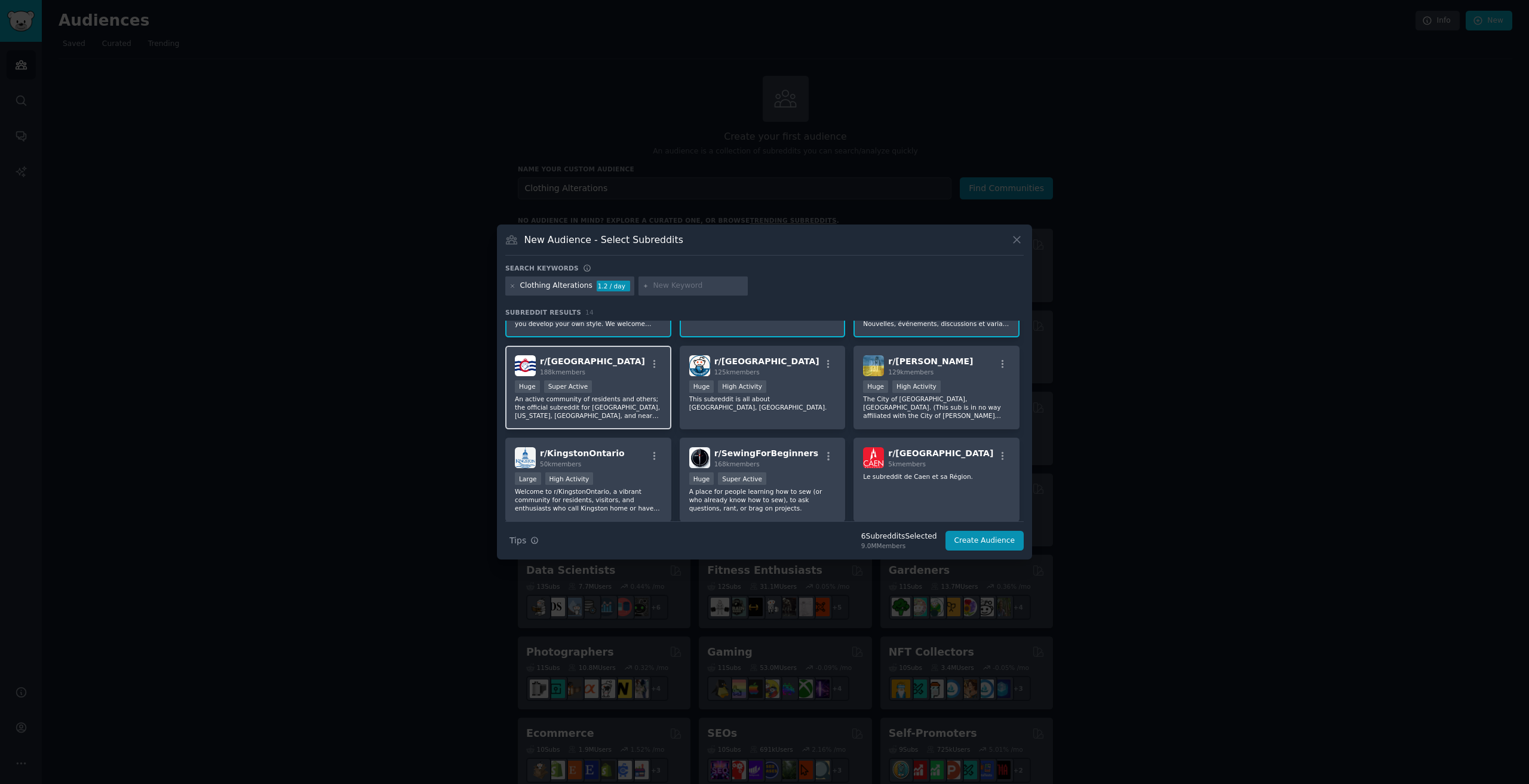
click at [609, 393] on div "Huge Super Active" at bounding box center [588, 388] width 147 height 15
drag, startPoint x: 789, startPoint y: 383, endPoint x: 872, endPoint y: 391, distance: 83.4
click at [789, 382] on div ">= 80th percentile for submissions / day Huge High Activity" at bounding box center [762, 388] width 147 height 15
click at [944, 390] on div ">= 80th percentile for submissions / day Huge High Activity" at bounding box center [936, 388] width 147 height 15
click at [946, 472] on div "r/ Caen 5k members Le subreddit de Caen et sa Région." at bounding box center [936, 479] width 166 height 84
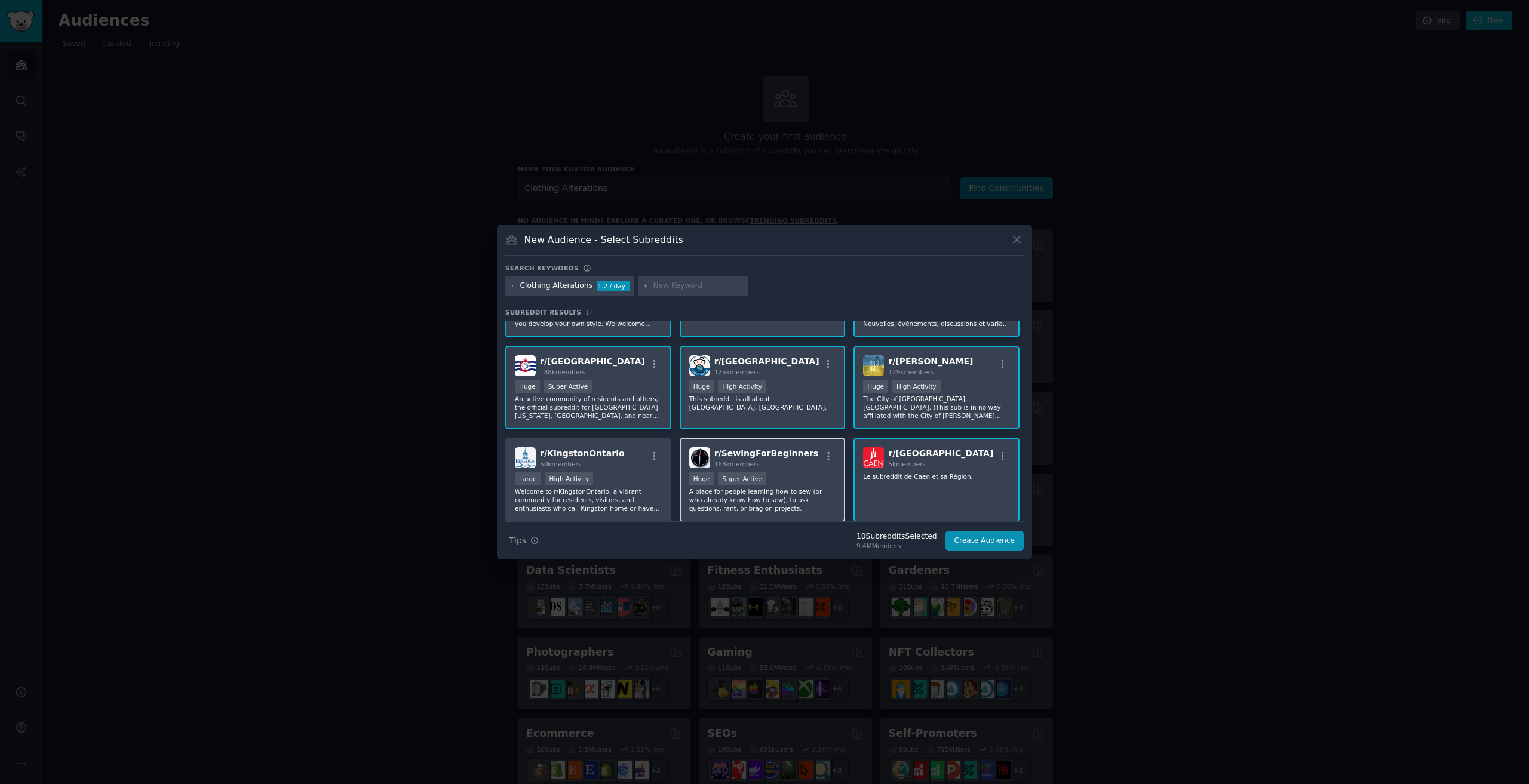
click at [815, 482] on div "Huge Super Active" at bounding box center [762, 480] width 147 height 15
click at [615, 479] on div "Large High Activity" at bounding box center [588, 480] width 147 height 15
click at [991, 542] on button "Create Audience" at bounding box center [985, 541] width 79 height 20
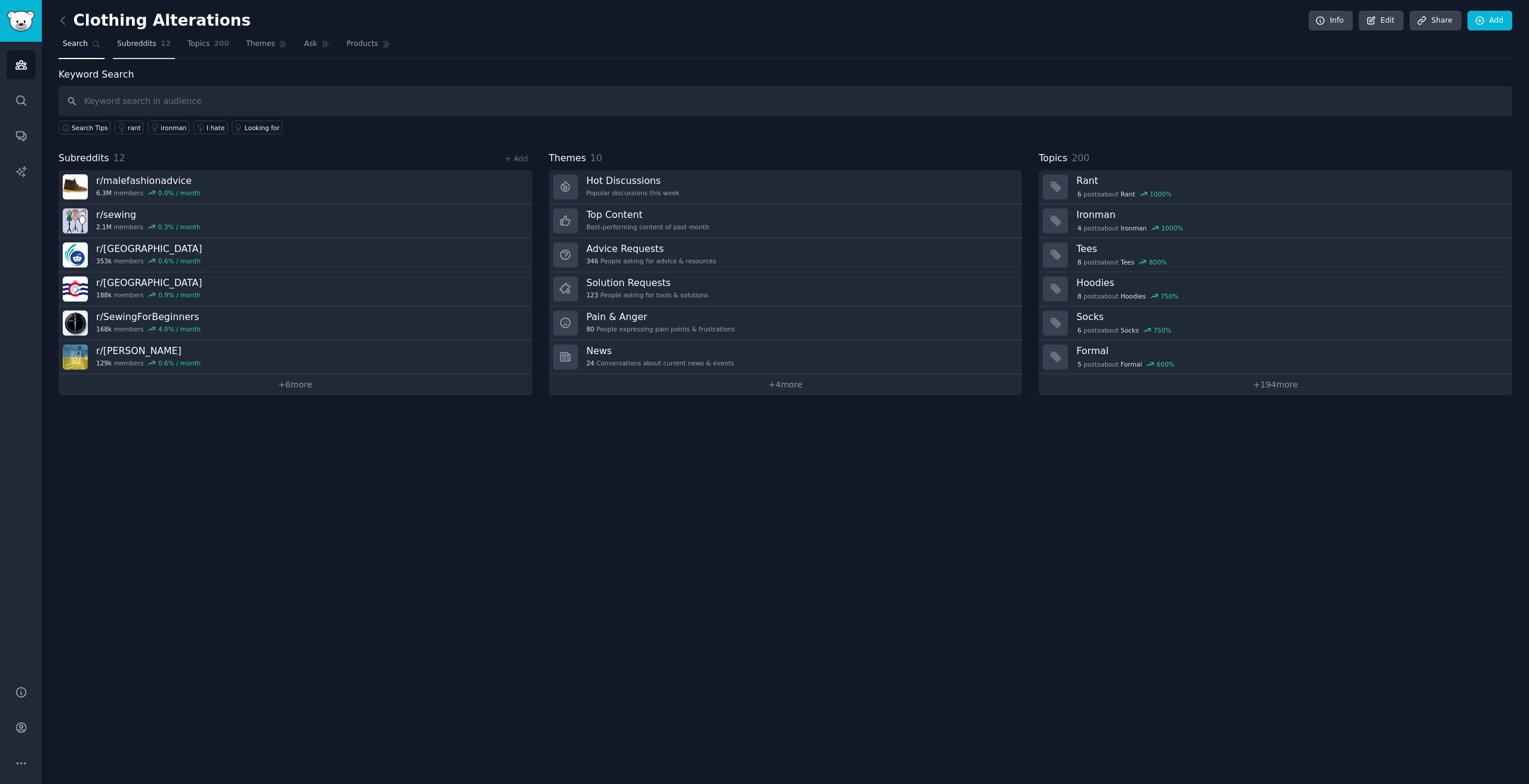
click at [124, 44] on span "Subreddits" at bounding box center [137, 44] width 40 height 11
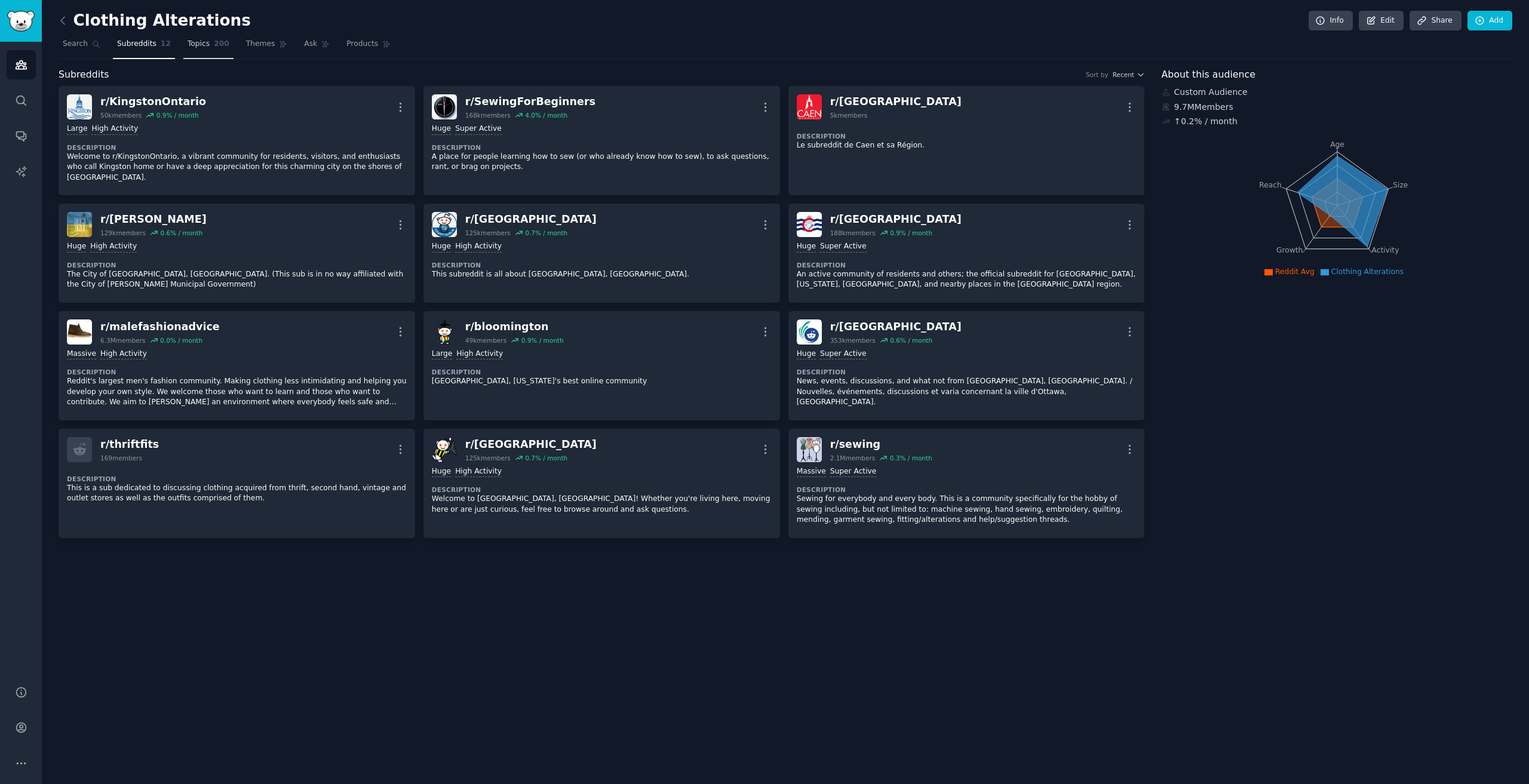
click at [200, 51] on link "Topics 200" at bounding box center [209, 46] width 50 height 24
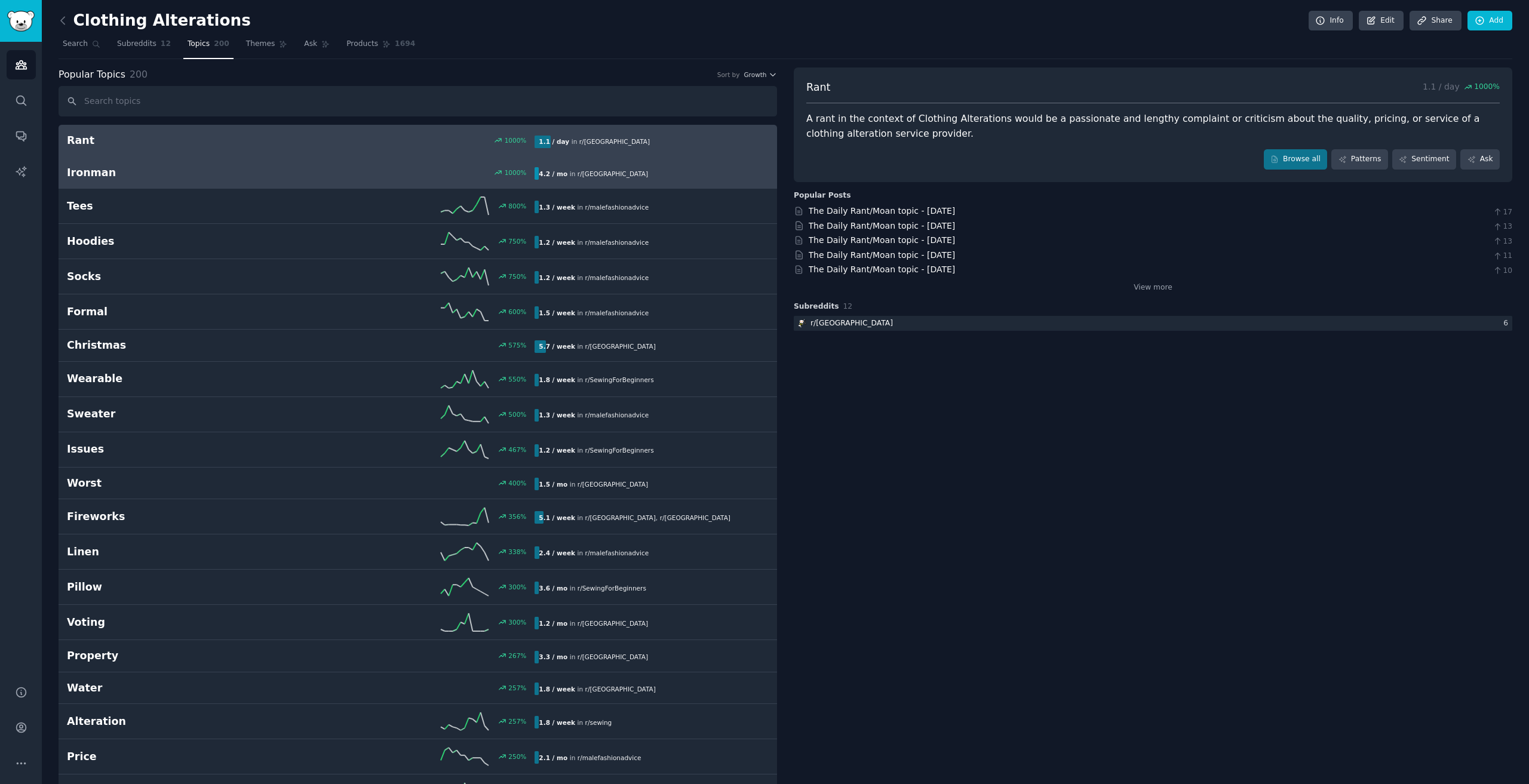
click at [149, 176] on h2 "Ironman" at bounding box center [184, 173] width 234 height 15
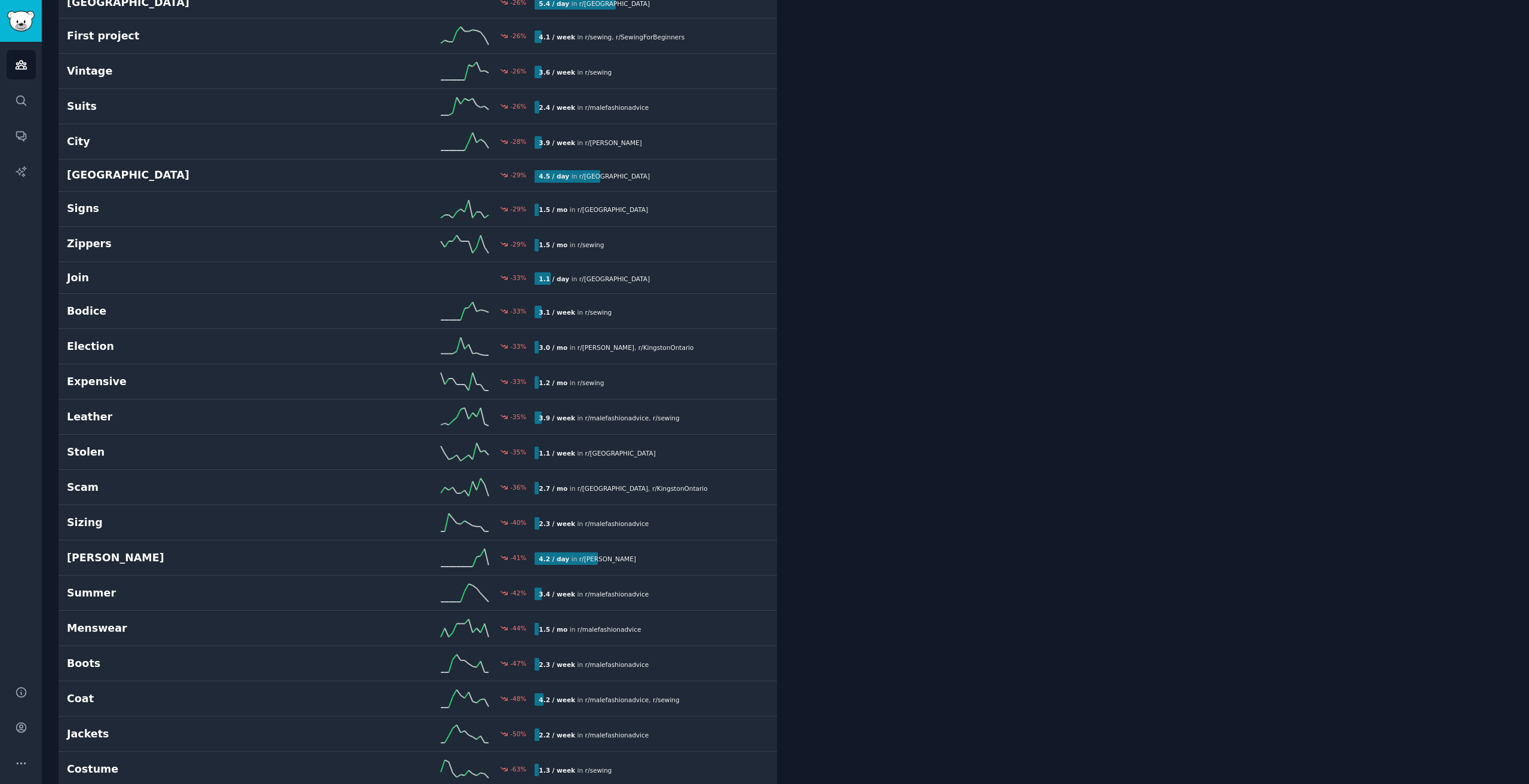
scroll to position [6137, 0]
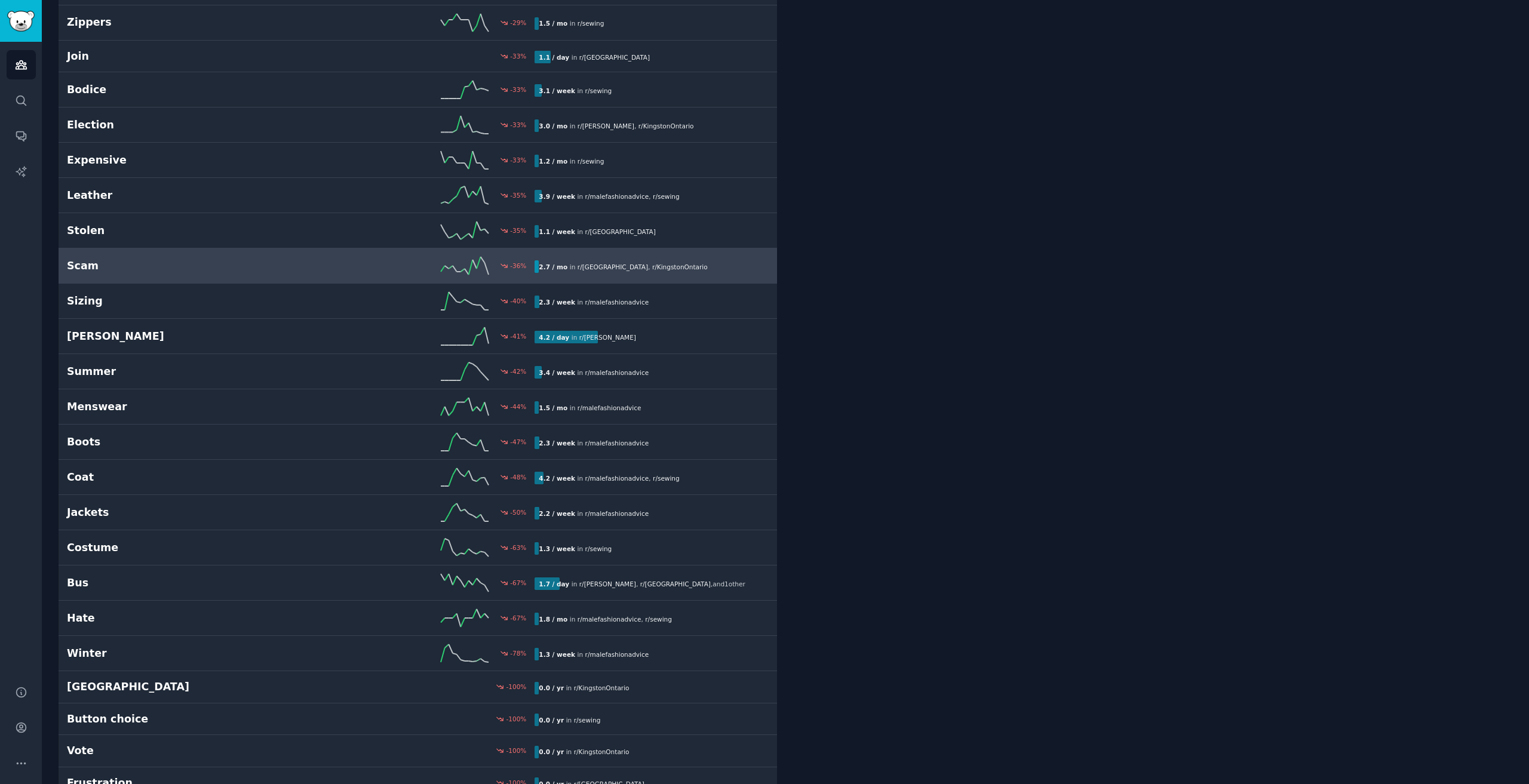
click at [255, 271] on h2 "Scam" at bounding box center [184, 265] width 234 height 15
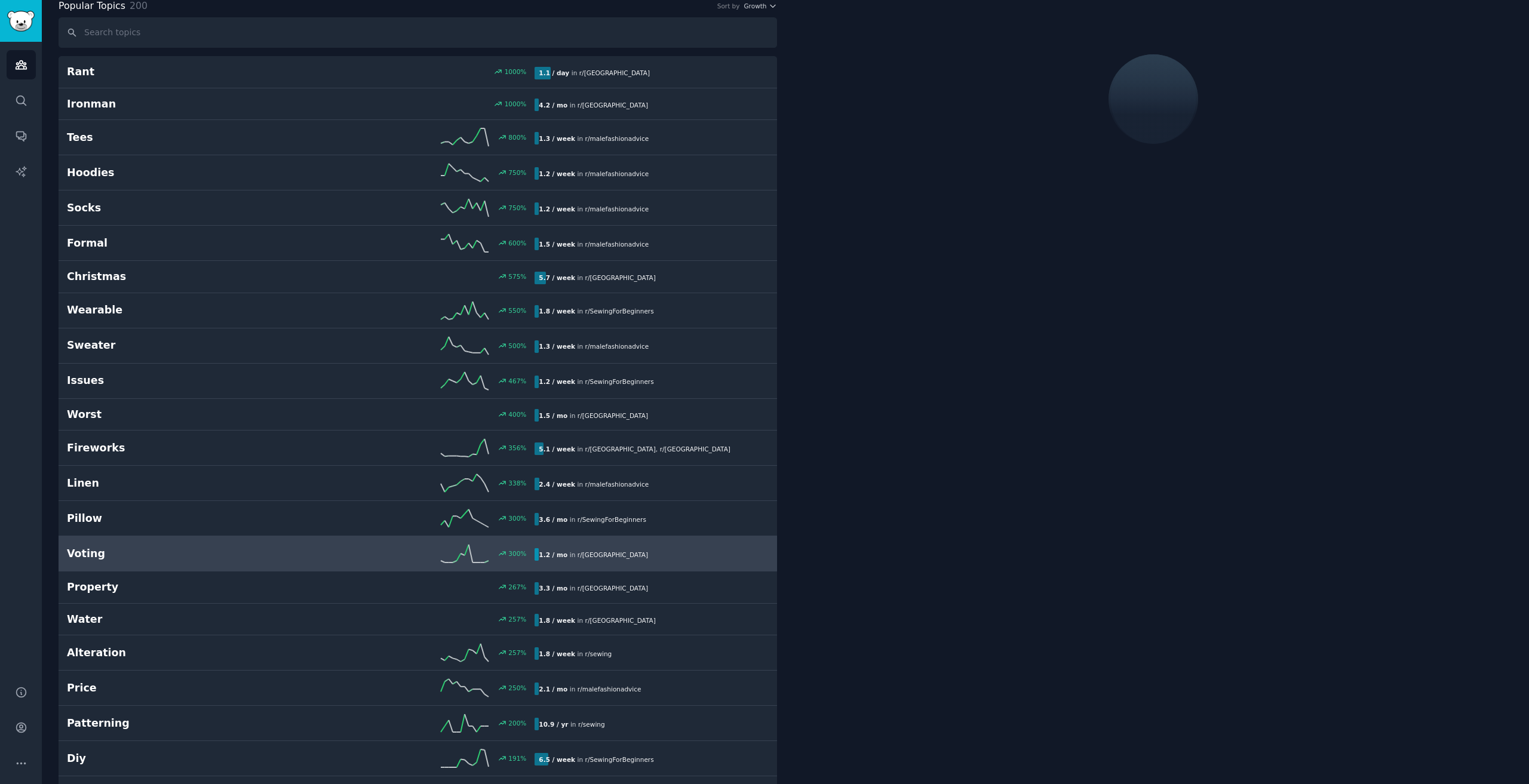
scroll to position [67, 0]
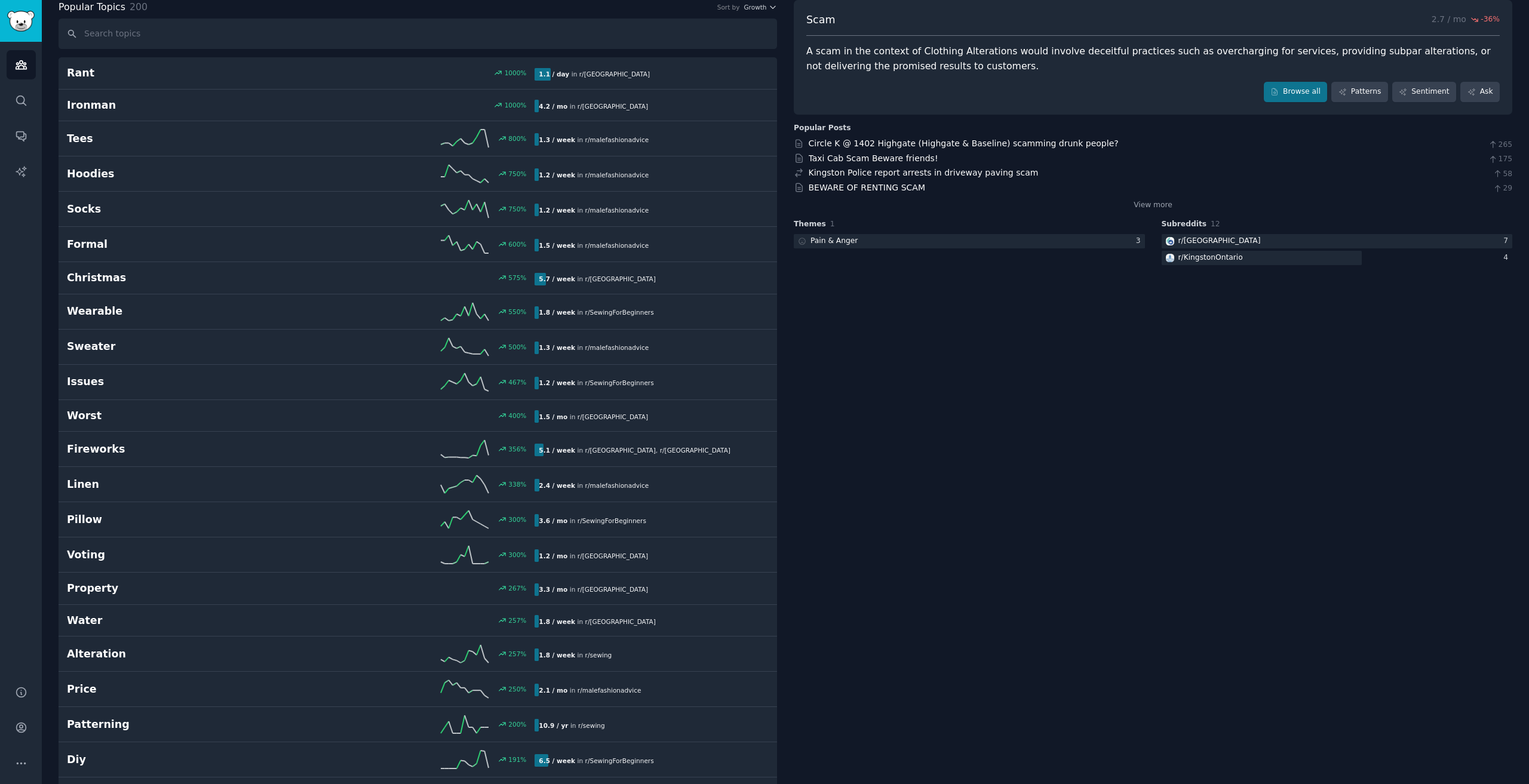
click at [817, 18] on span "Scam" at bounding box center [821, 20] width 29 height 15
click at [1281, 86] on link "Browse all" at bounding box center [1295, 92] width 64 height 20
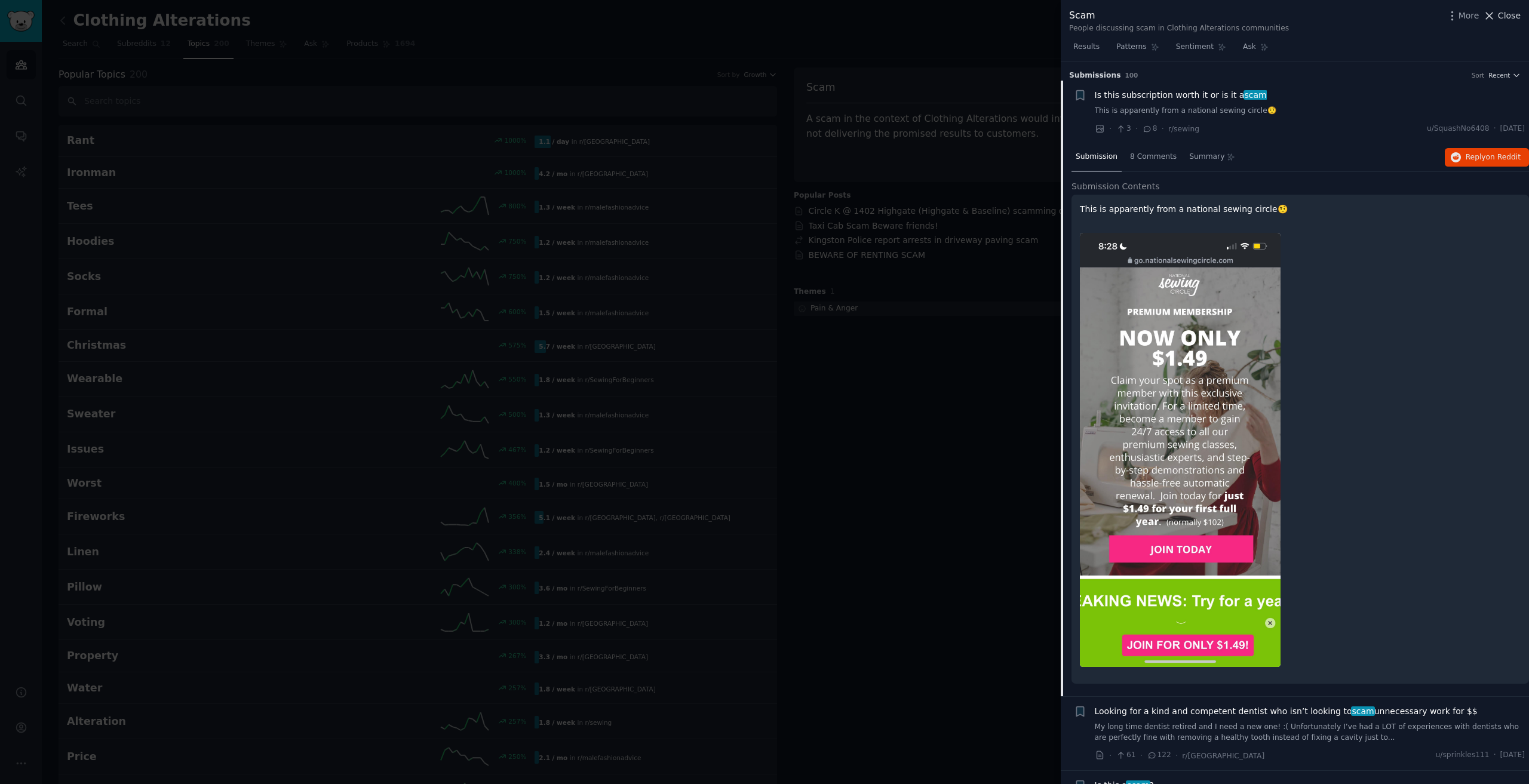
click at [1495, 21] on icon at bounding box center [1489, 15] width 12 height 12
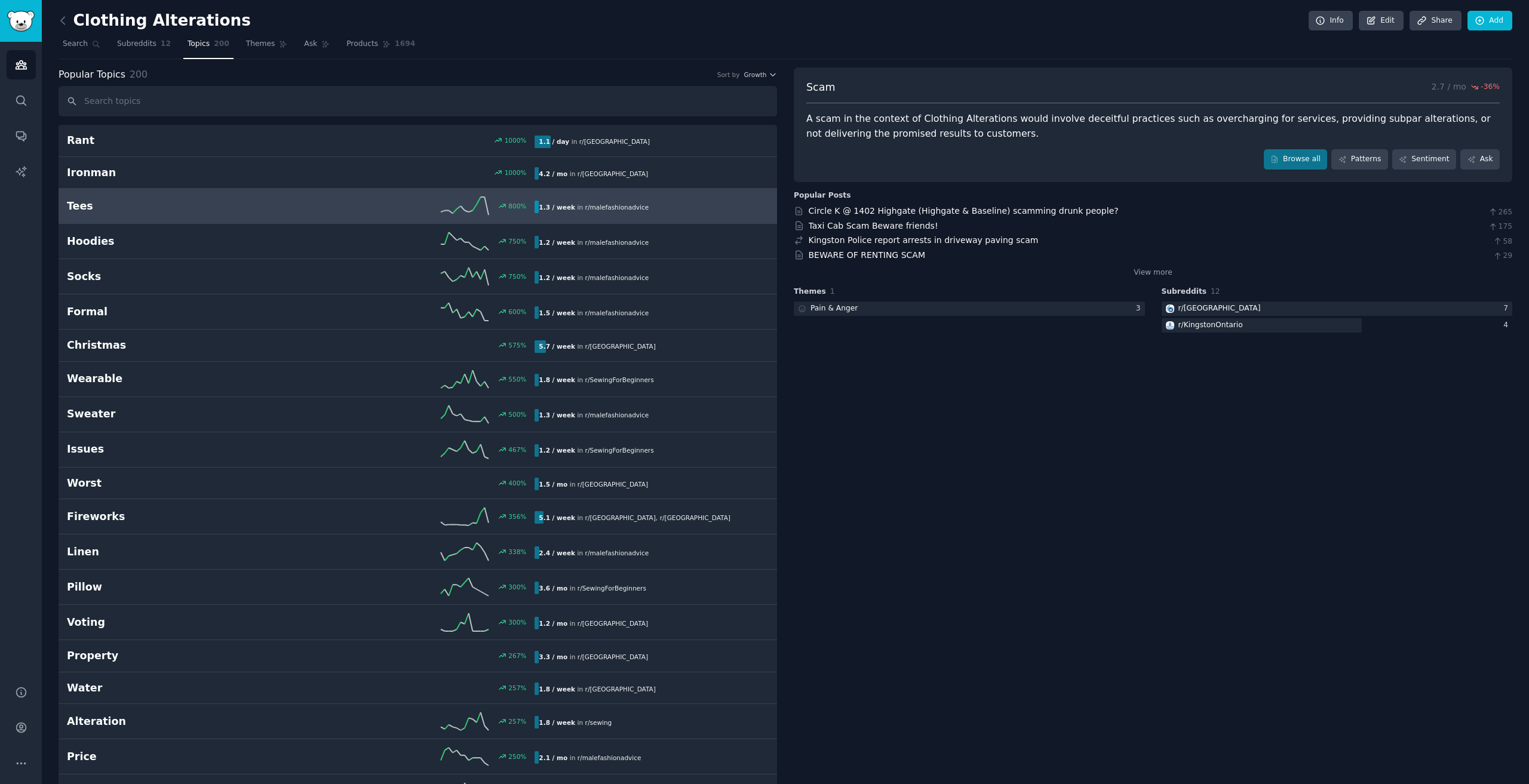
click at [391, 205] on div "800 %" at bounding box center [418, 206] width 234 height 18
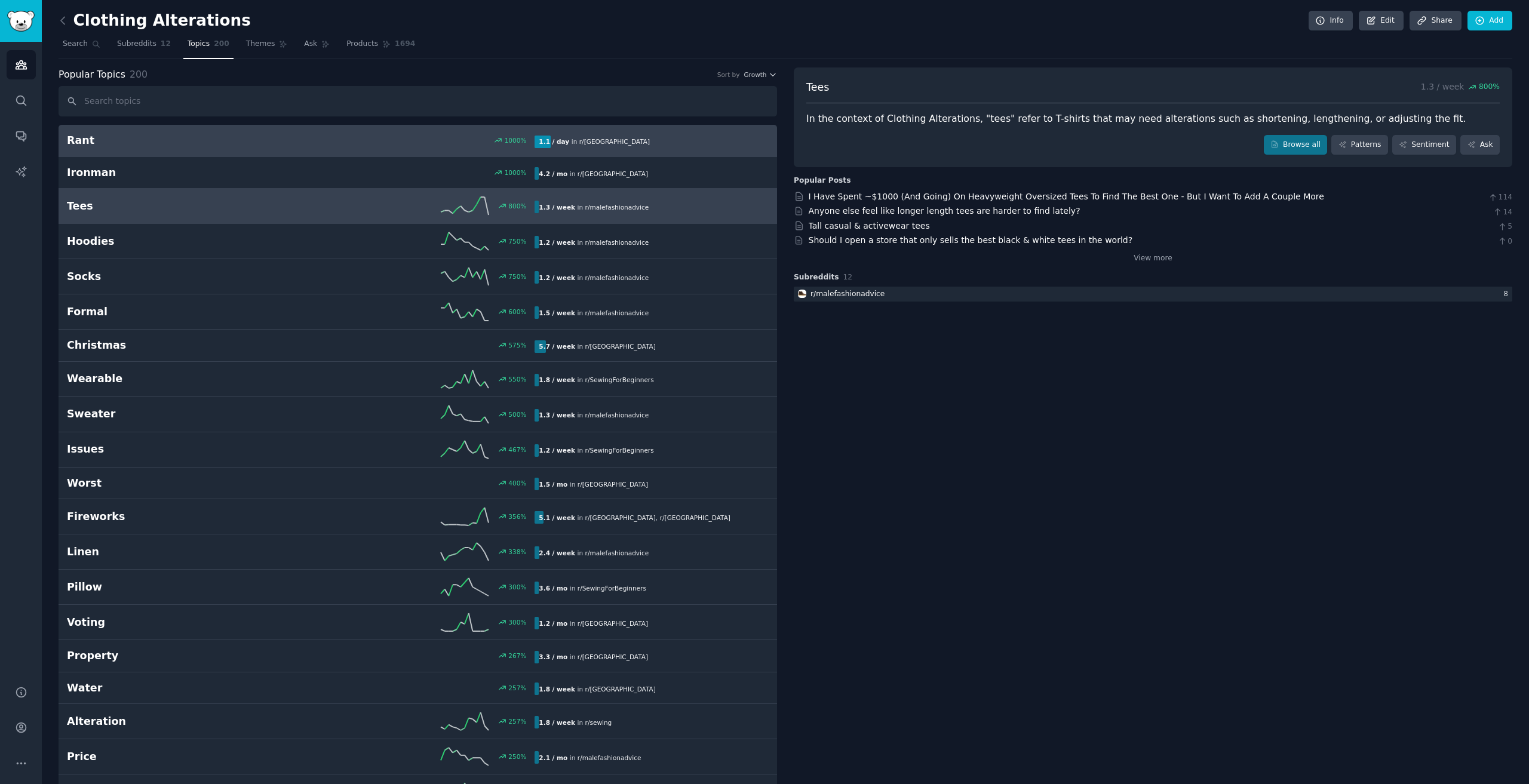
click at [364, 131] on link "Rant 1000 % 1.1 / day in r/ [GEOGRAPHIC_DATA]" at bounding box center [418, 141] width 718 height 32
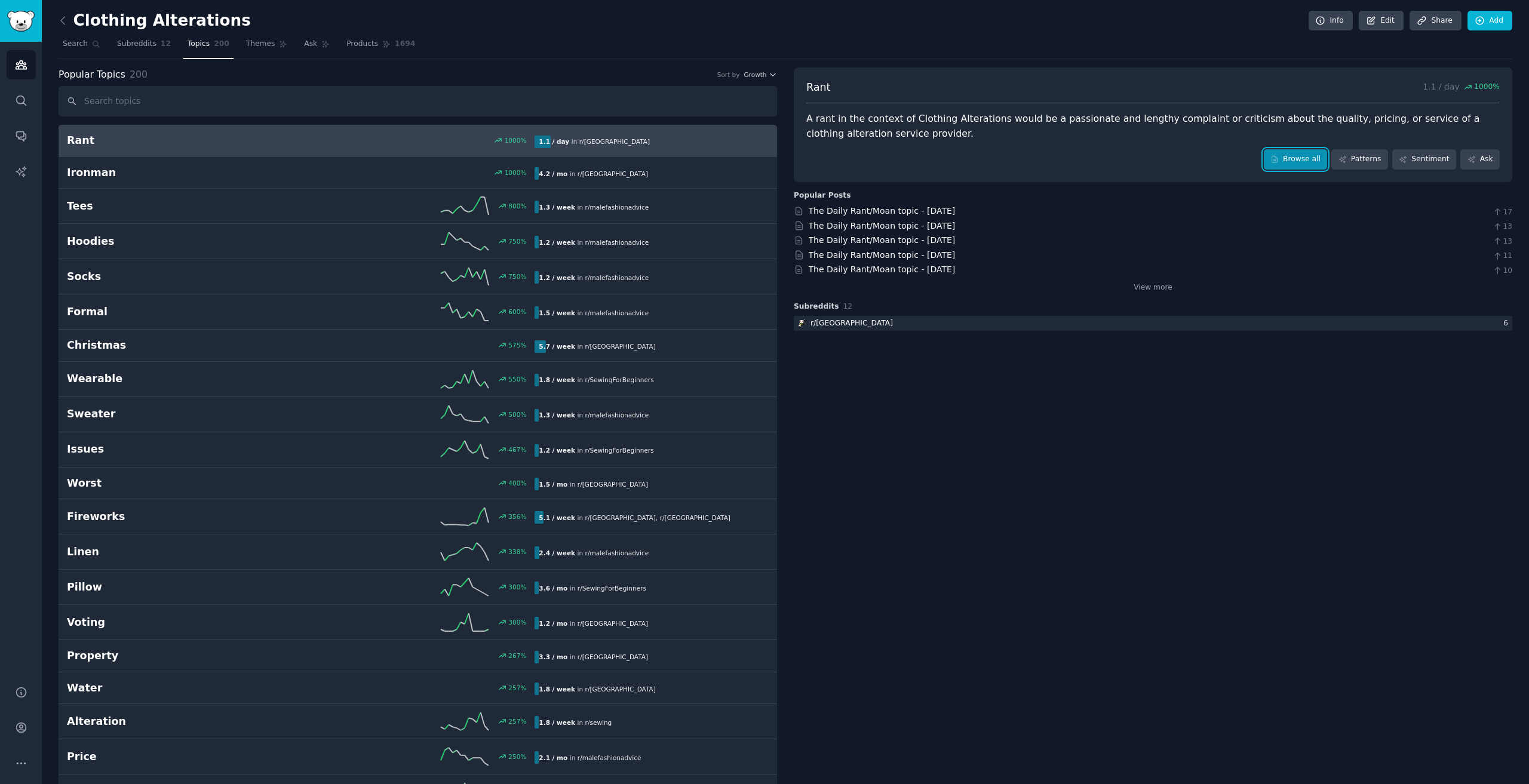
click at [1292, 168] on link "Browse all" at bounding box center [1295, 159] width 64 height 20
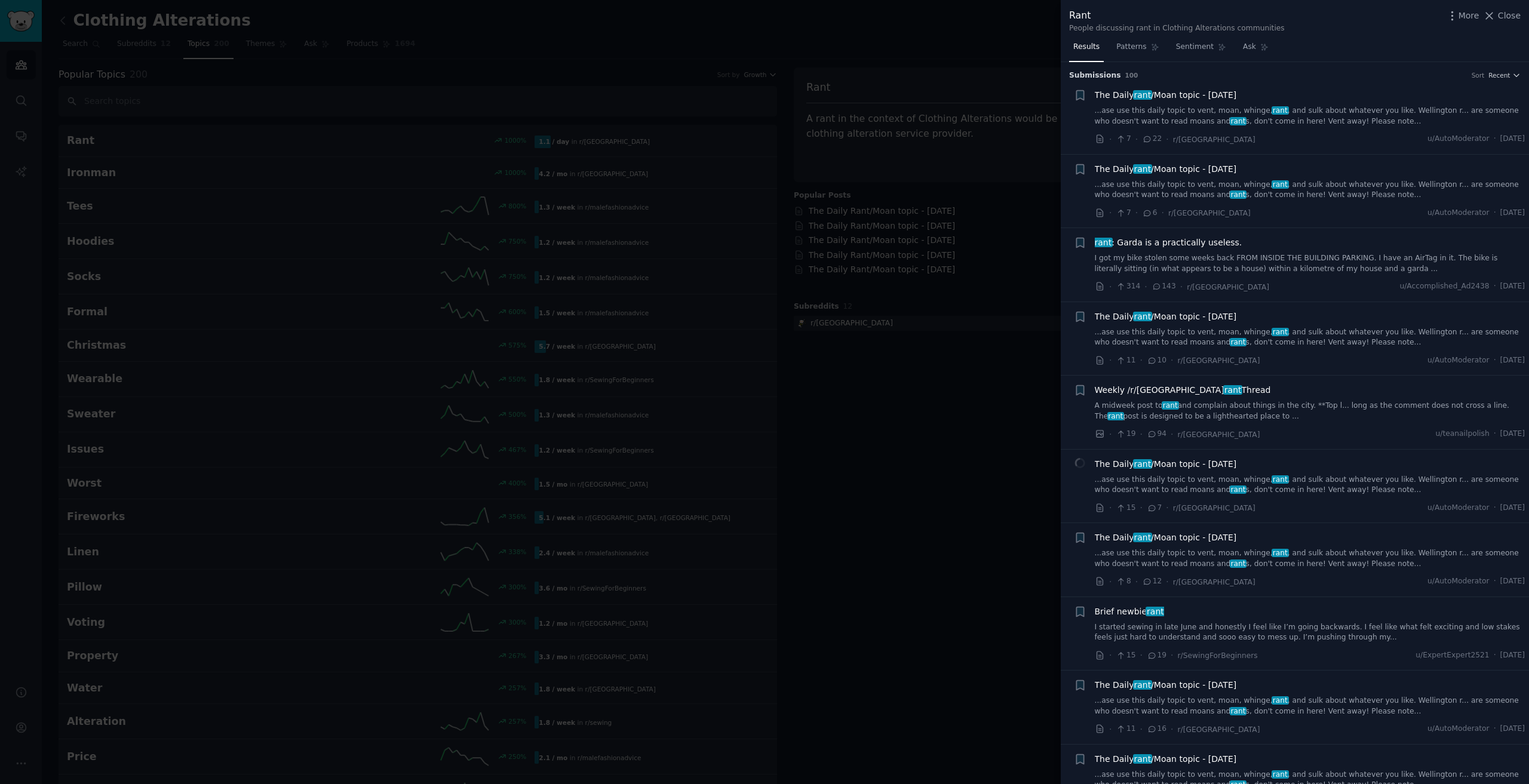
click at [1236, 101] on span "The Daily rant /Moan topic - [DATE]" at bounding box center [1165, 95] width 142 height 12
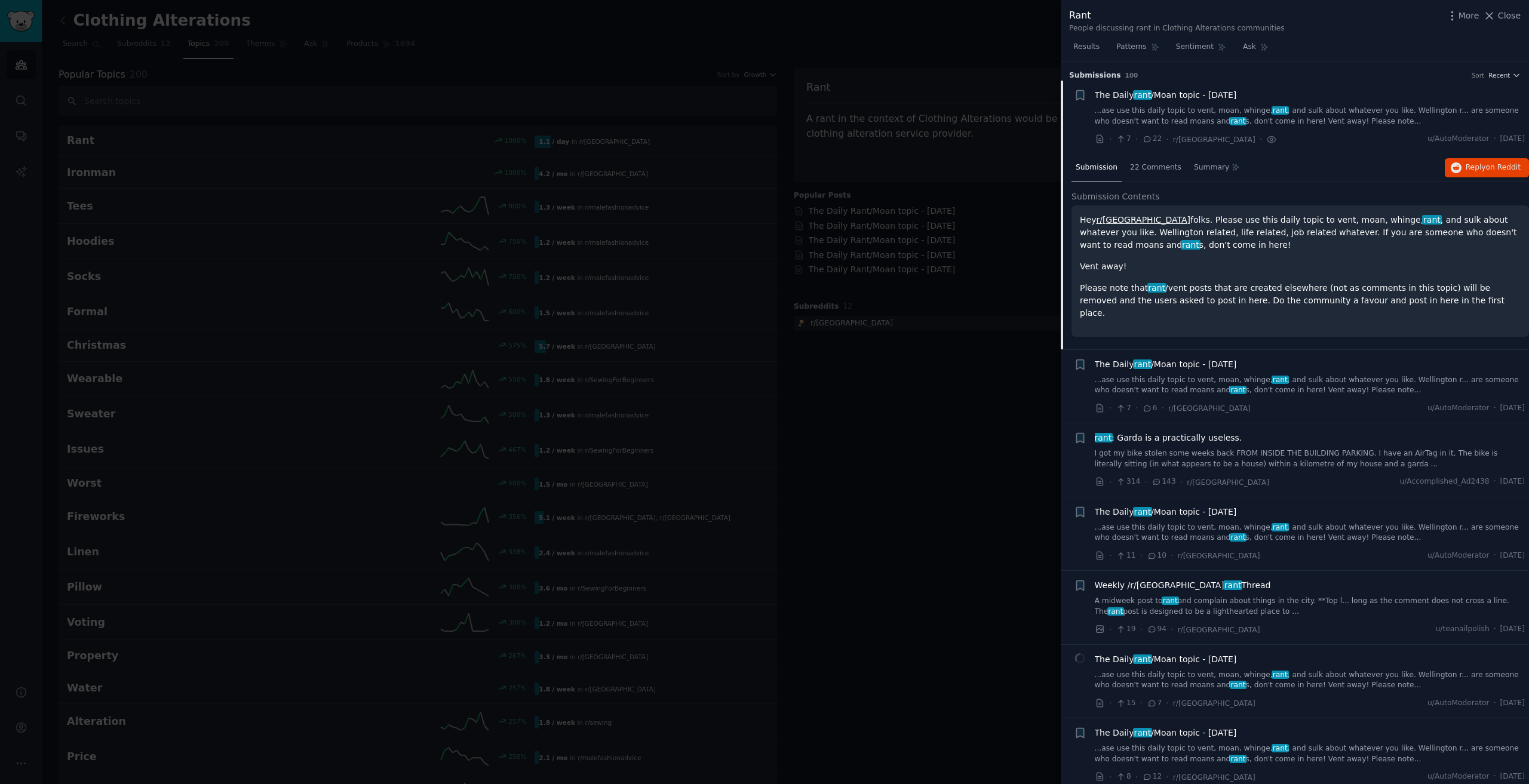
scroll to position [19, 0]
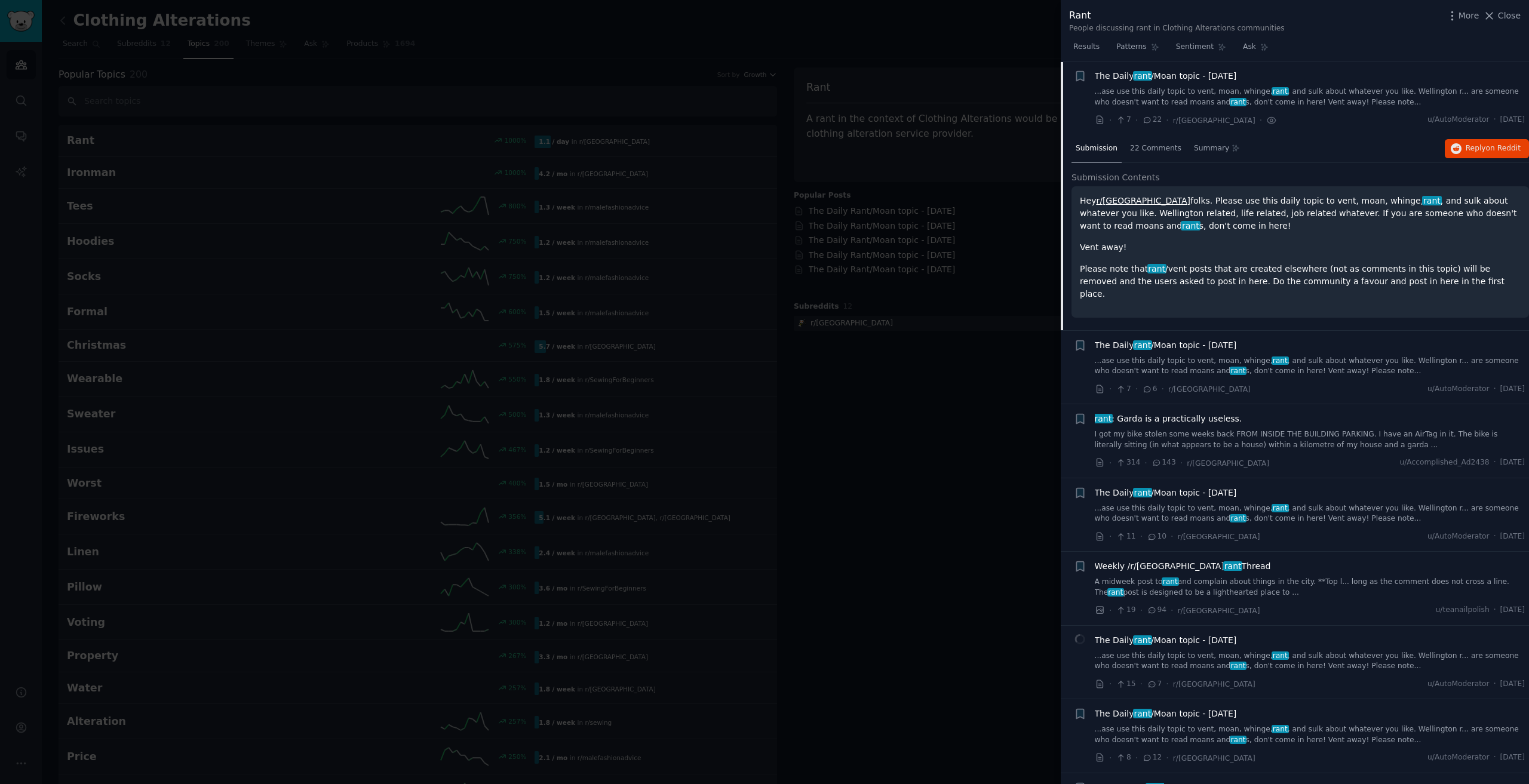
click at [1192, 227] on p "Hey r/wellington folks. Please use this daily topic to vent, moan, whinge, rant…" at bounding box center [1300, 213] width 440 height 37
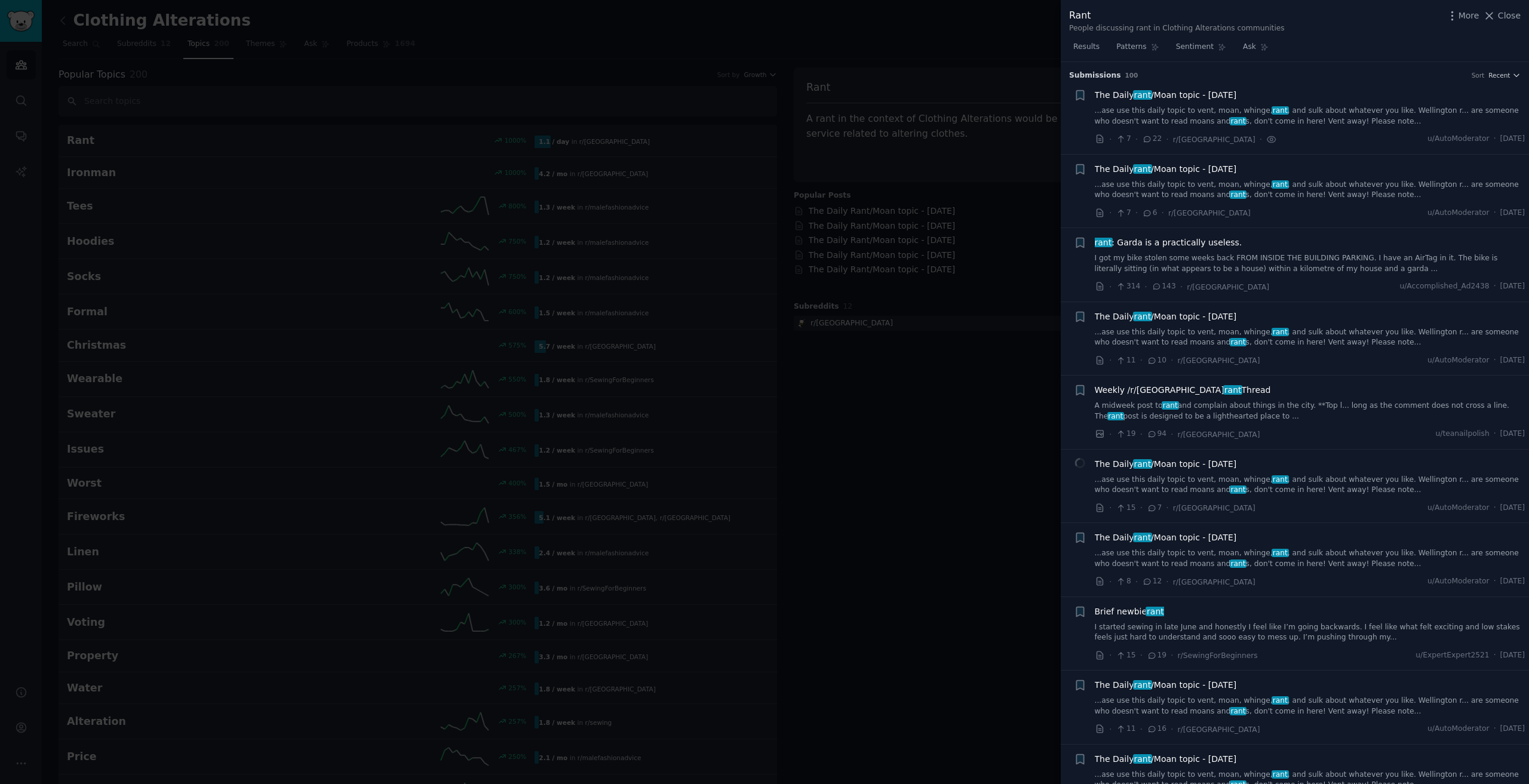
click at [1147, 93] on span "The Daily rant /Moan topic - [DATE]" at bounding box center [1165, 95] width 142 height 12
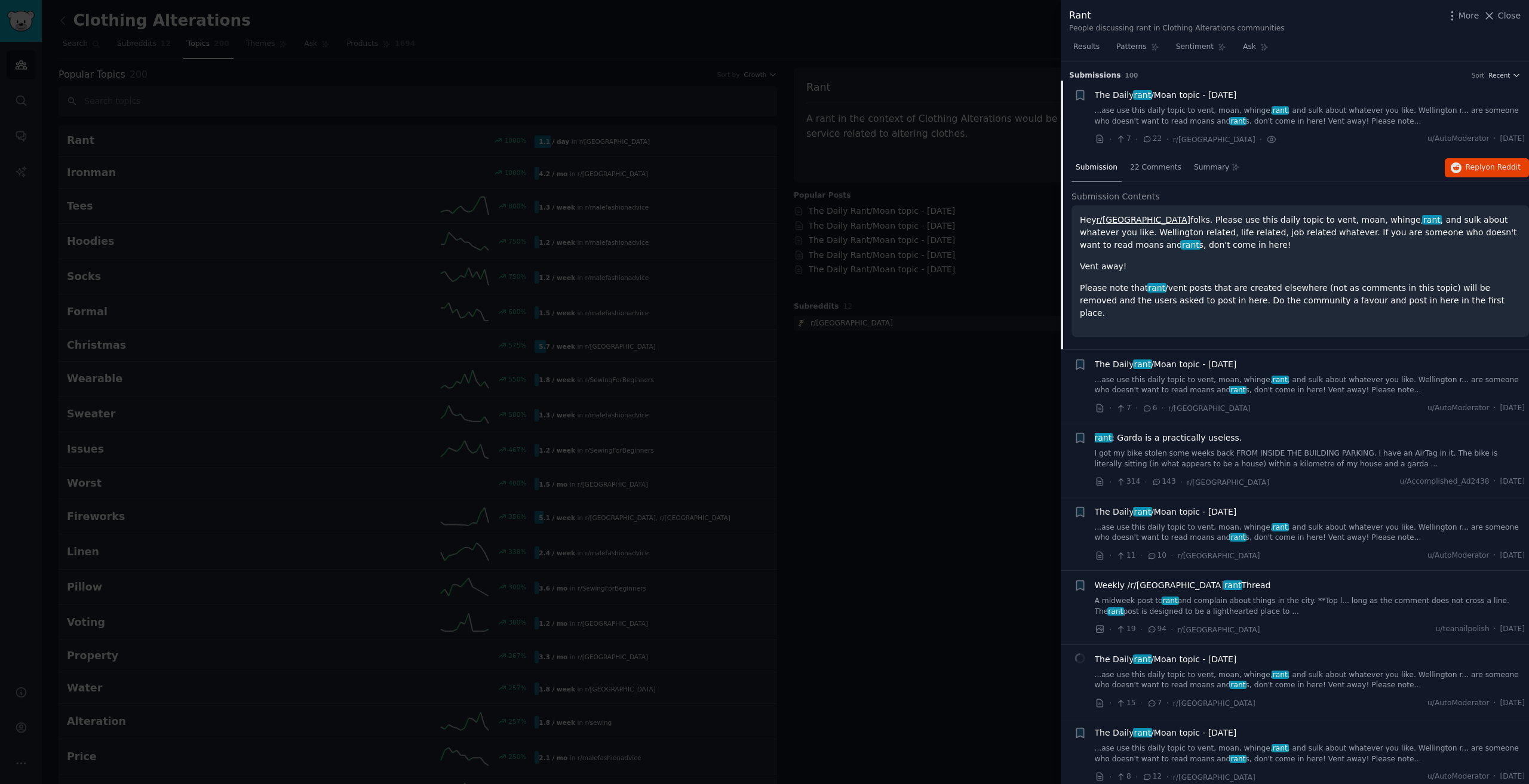
scroll to position [19, 0]
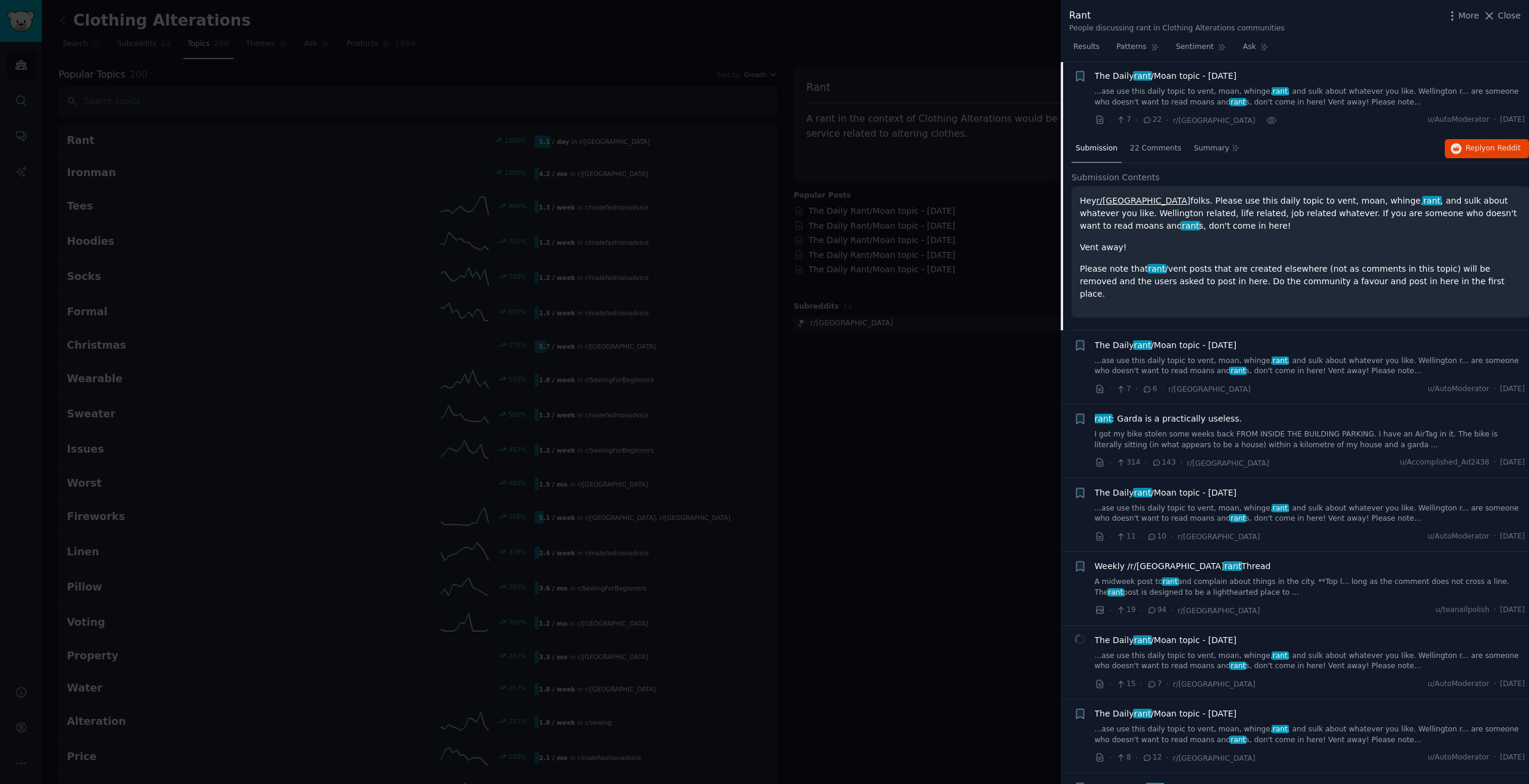
click at [1143, 259] on div "Hey r/wellington folks. Please use this daily topic to vent, moan, whinge, rant…" at bounding box center [1300, 247] width 440 height 105
click at [1113, 200] on link "r/[GEOGRAPHIC_DATA]" at bounding box center [1143, 200] width 94 height 10
click at [966, 467] on div at bounding box center [764, 392] width 1529 height 784
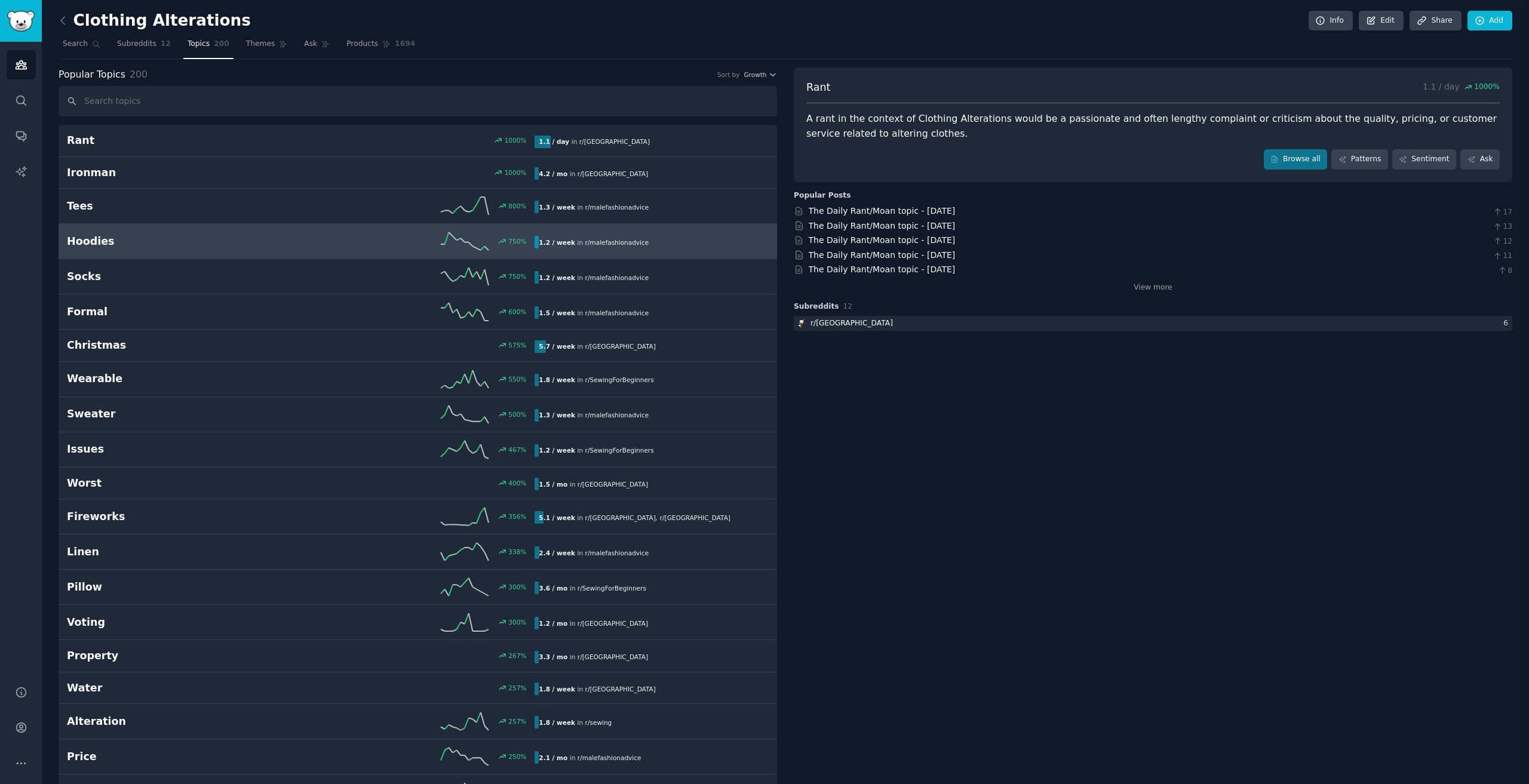
click at [765, 179] on div "4.2 / mo in r/ ottawa" at bounding box center [652, 173] width 234 height 12
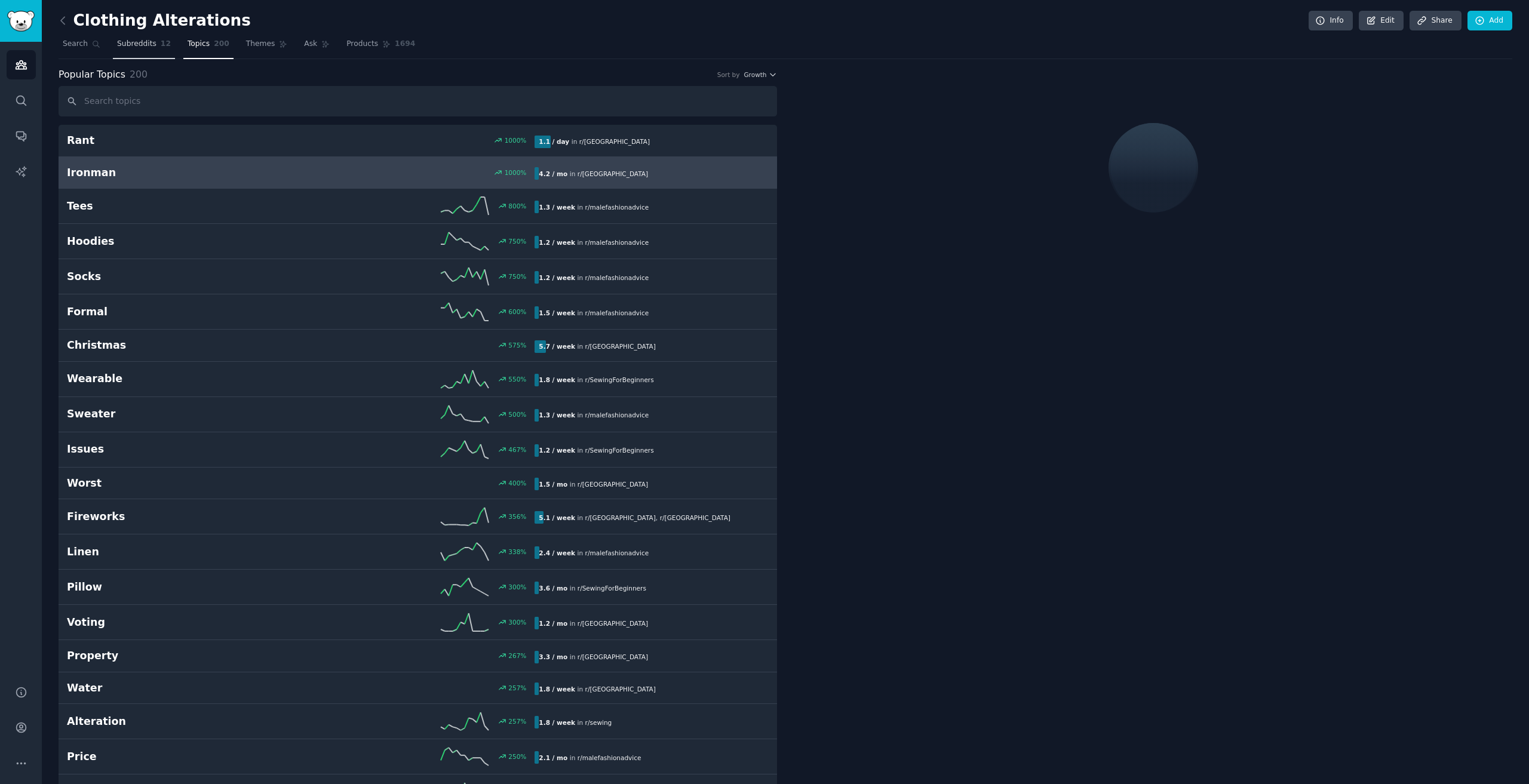
click at [119, 46] on span "Subreddits" at bounding box center [137, 44] width 40 height 11
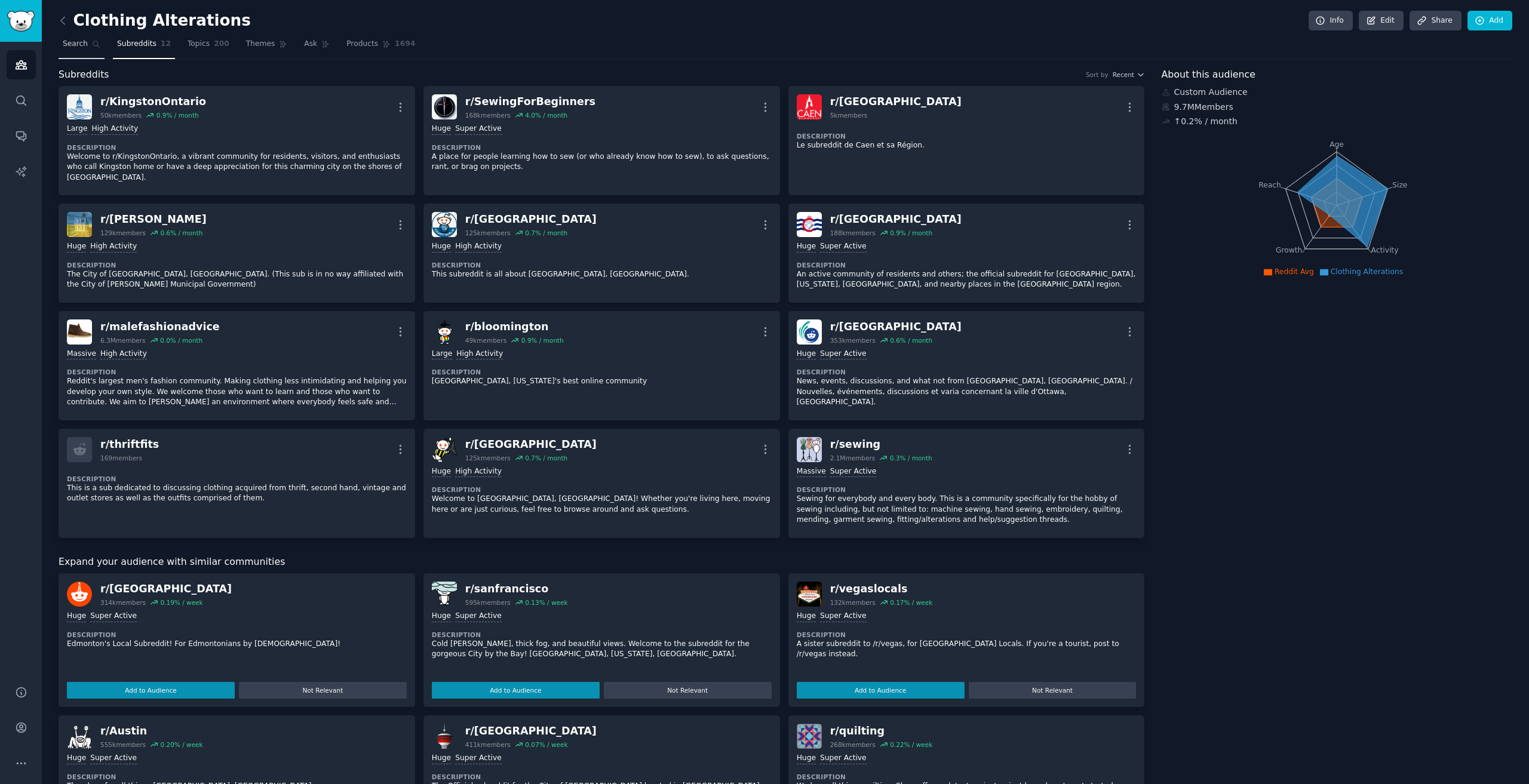
click at [71, 45] on span "Search" at bounding box center [75, 44] width 25 height 11
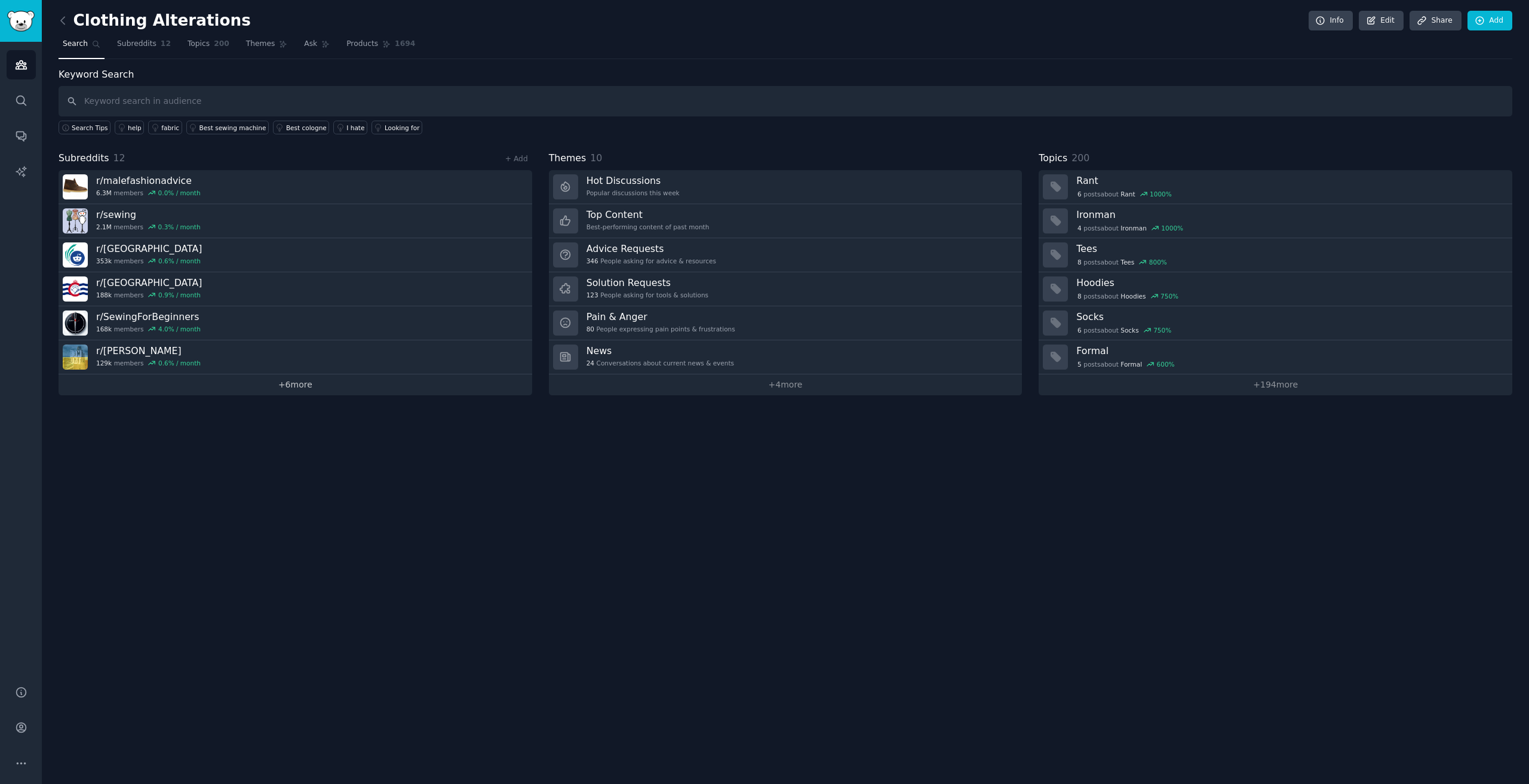
click at [291, 393] on link "+ 6 more" at bounding box center [295, 385] width 473 height 21
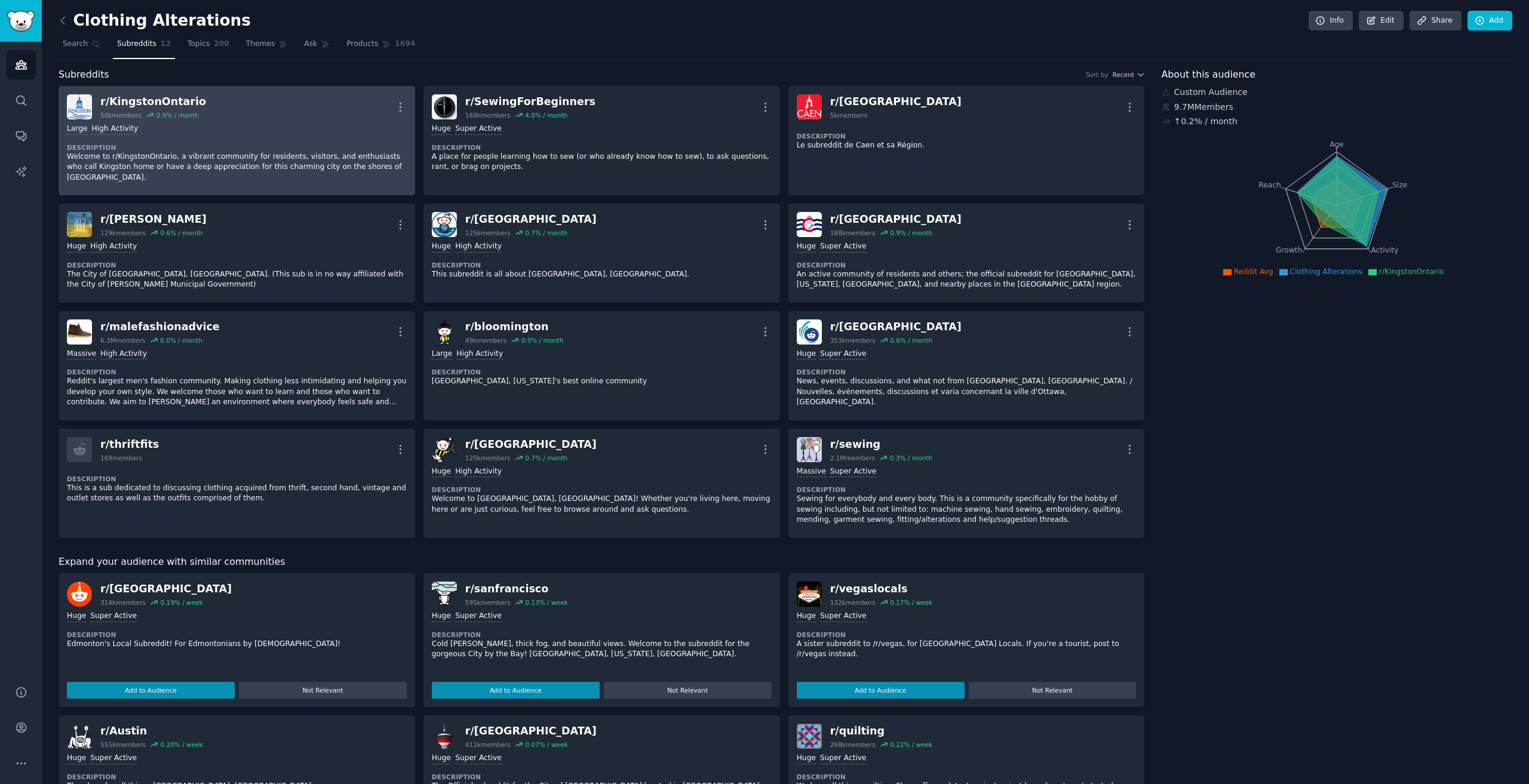
click at [326, 118] on div "r/ KingstonOntario 50k members 0.9 % / month More" at bounding box center [236, 107] width 339 height 25
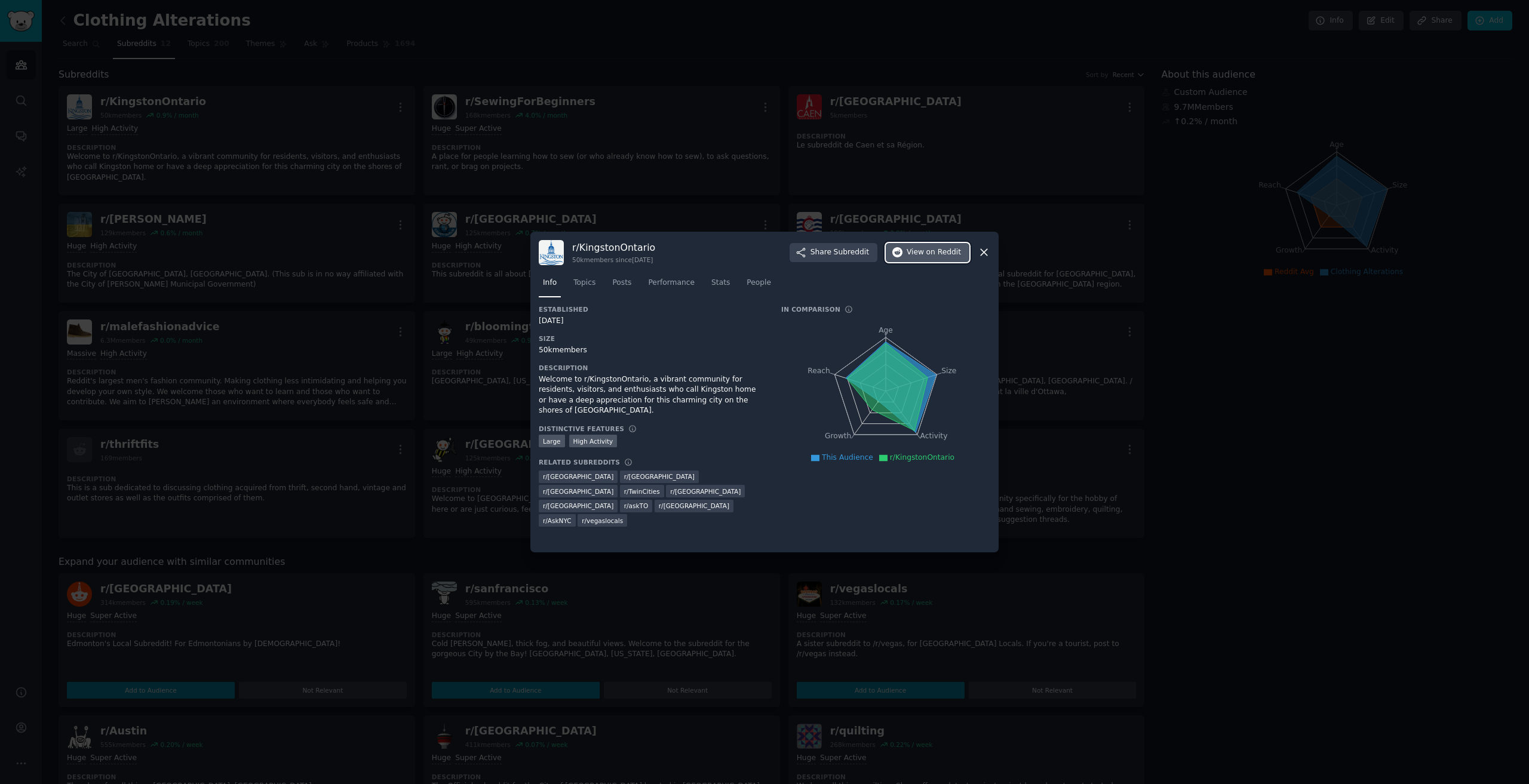
click at [947, 252] on span "on Reddit" at bounding box center [943, 252] width 34 height 11
